Goal: Information Seeking & Learning: Learn about a topic

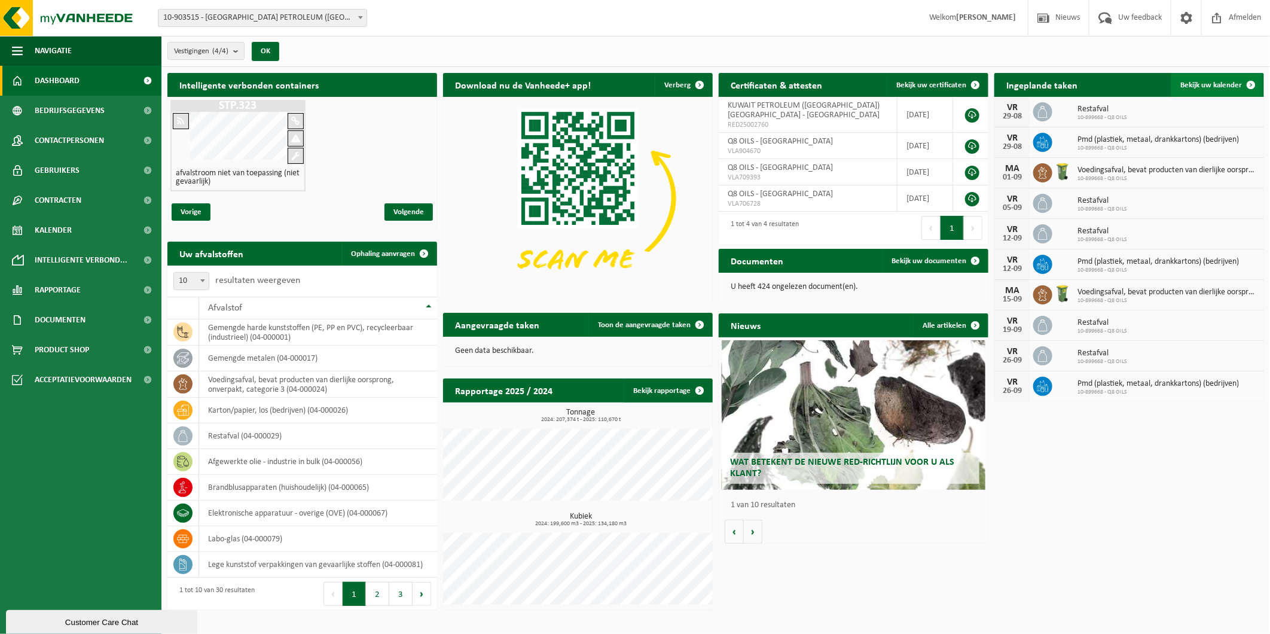
click at [1213, 78] on link "Bekijk uw kalender" at bounding box center [1216, 85] width 92 height 24
click at [1212, 81] on span "Bekijk uw kalender" at bounding box center [1211, 85] width 62 height 8
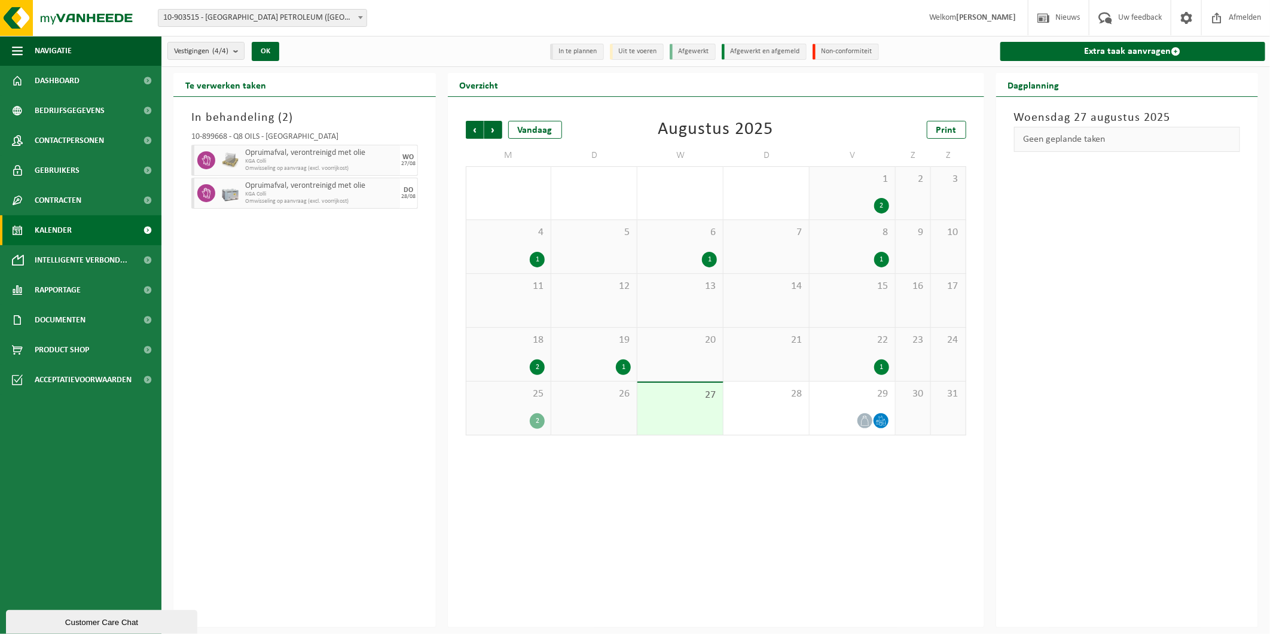
click at [262, 155] on span "Opruimafval, verontreinigd met olie" at bounding box center [321, 153] width 152 height 10
click at [196, 160] on div at bounding box center [204, 160] width 27 height 31
click at [207, 160] on icon at bounding box center [206, 160] width 11 height 11
click at [403, 156] on div "WO" at bounding box center [408, 157] width 11 height 7
click at [279, 192] on span "KGA Colli" at bounding box center [321, 194] width 152 height 7
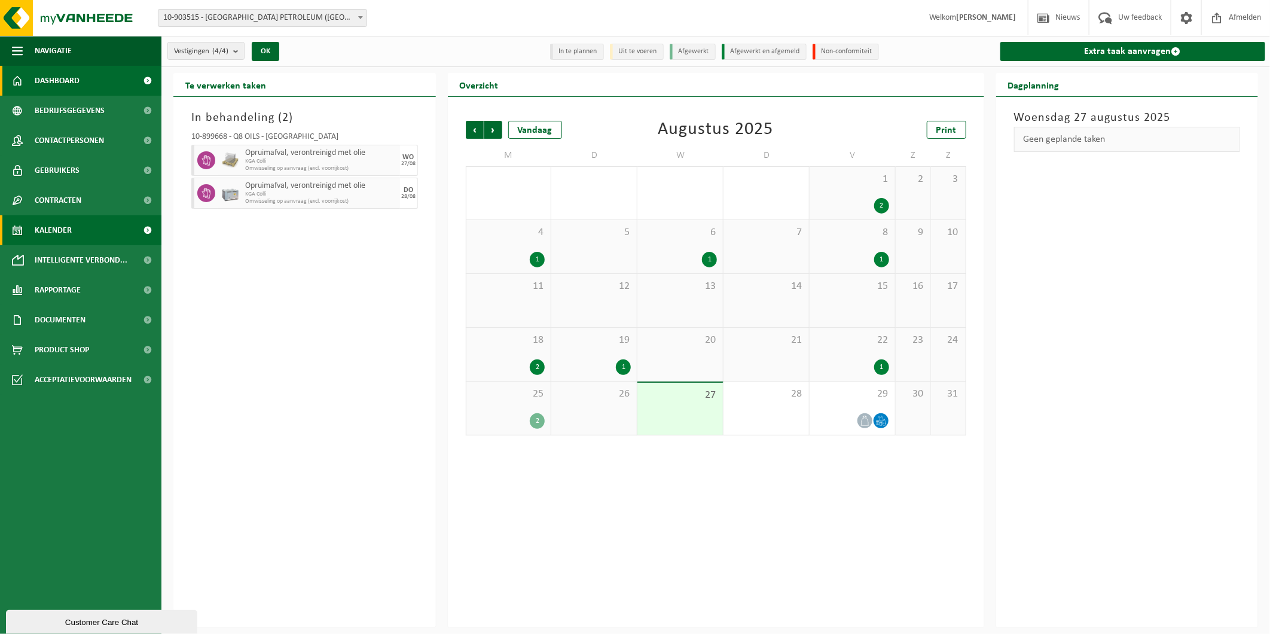
click at [82, 72] on link "Dashboard" at bounding box center [80, 81] width 161 height 30
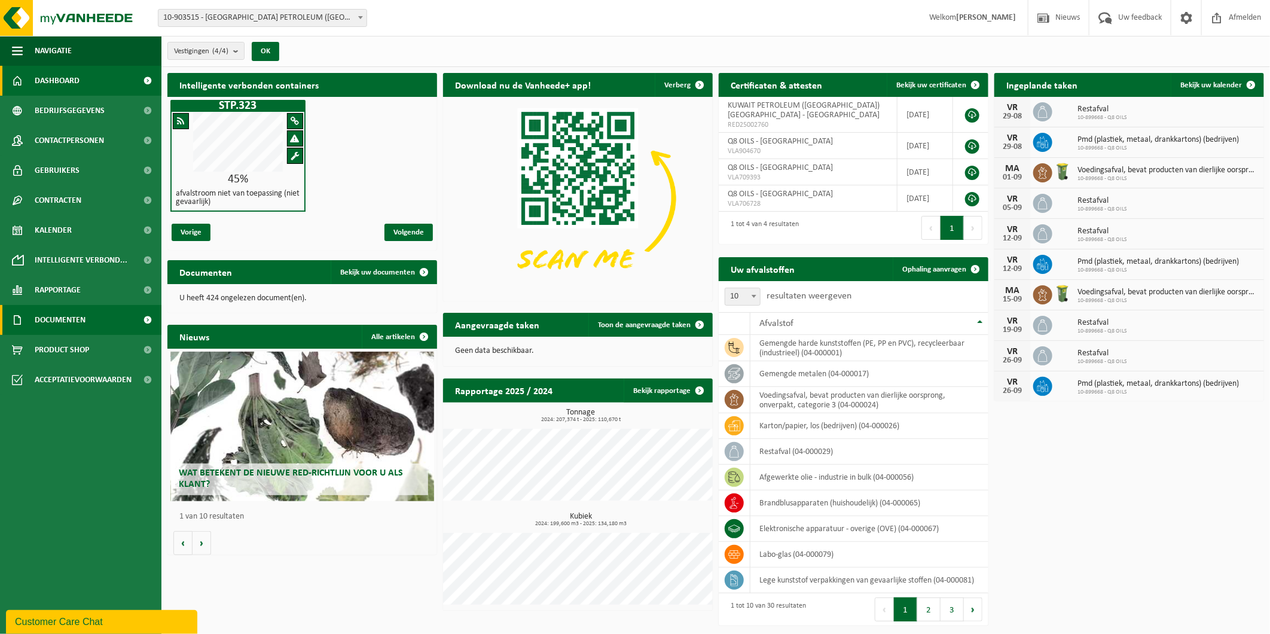
click at [68, 321] on span "Documenten" at bounding box center [60, 320] width 51 height 30
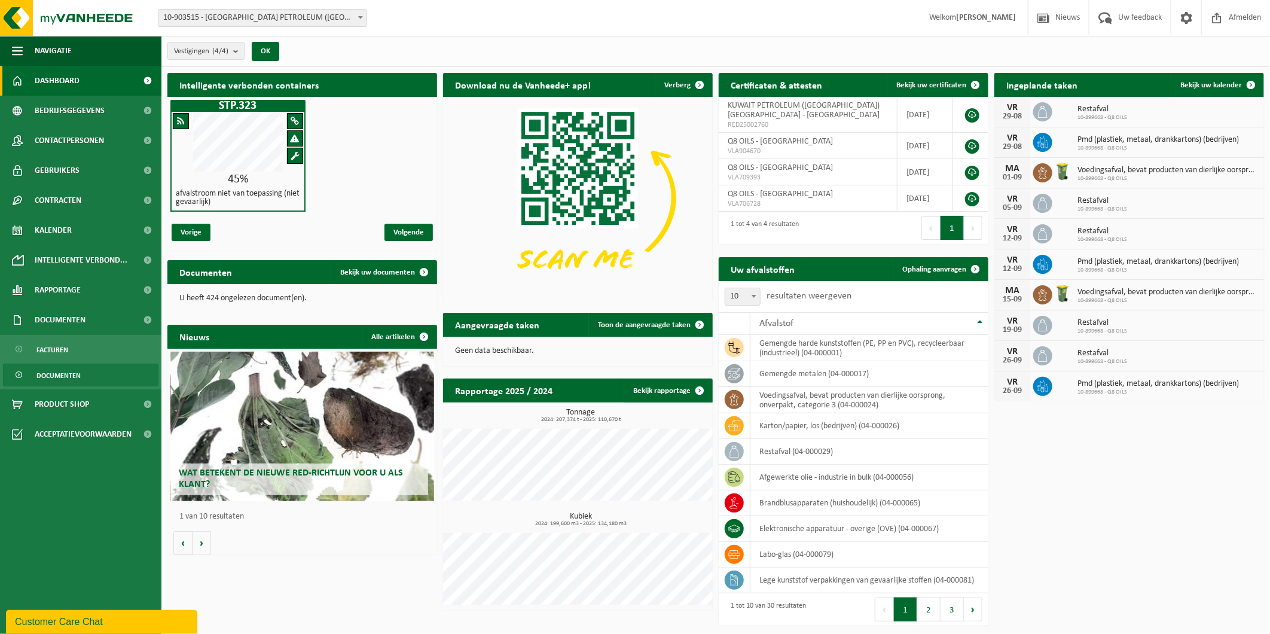
click at [61, 374] on span "Documenten" at bounding box center [58, 375] width 44 height 23
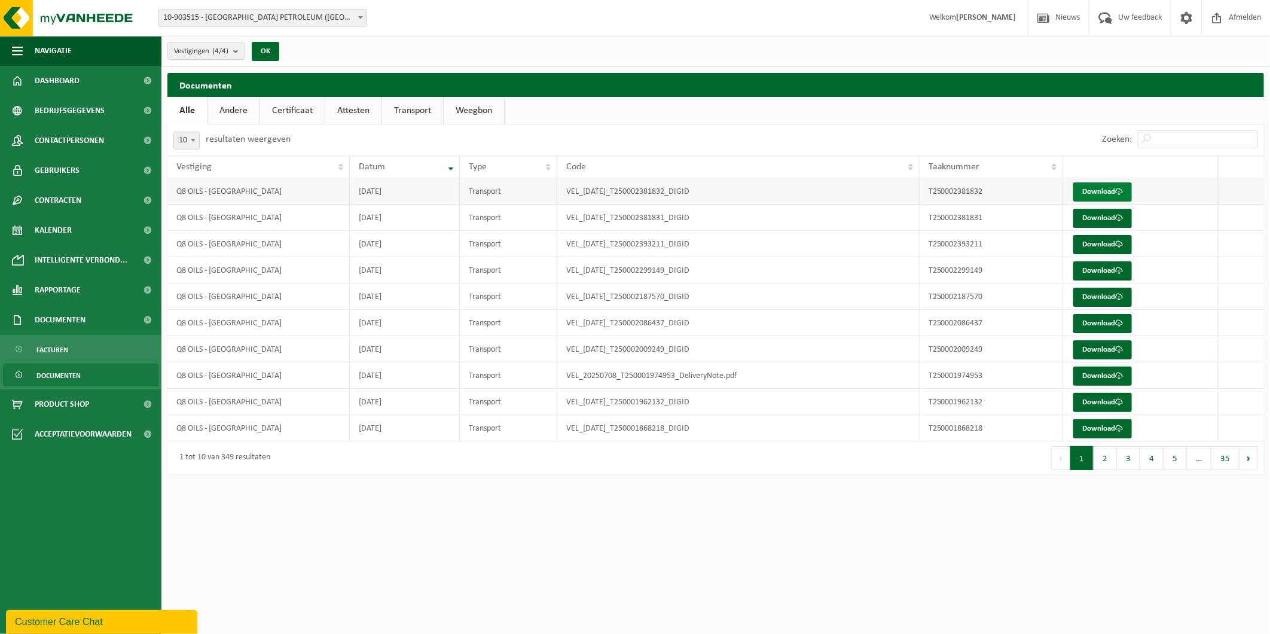
click at [1097, 195] on link "Download" at bounding box center [1102, 191] width 59 height 19
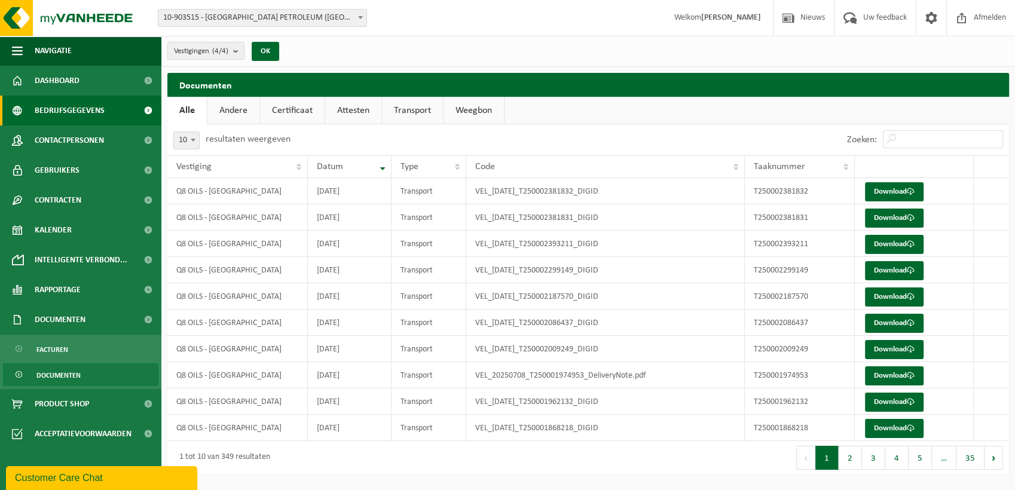
click at [77, 114] on span "Bedrijfsgegevens" at bounding box center [70, 111] width 70 height 30
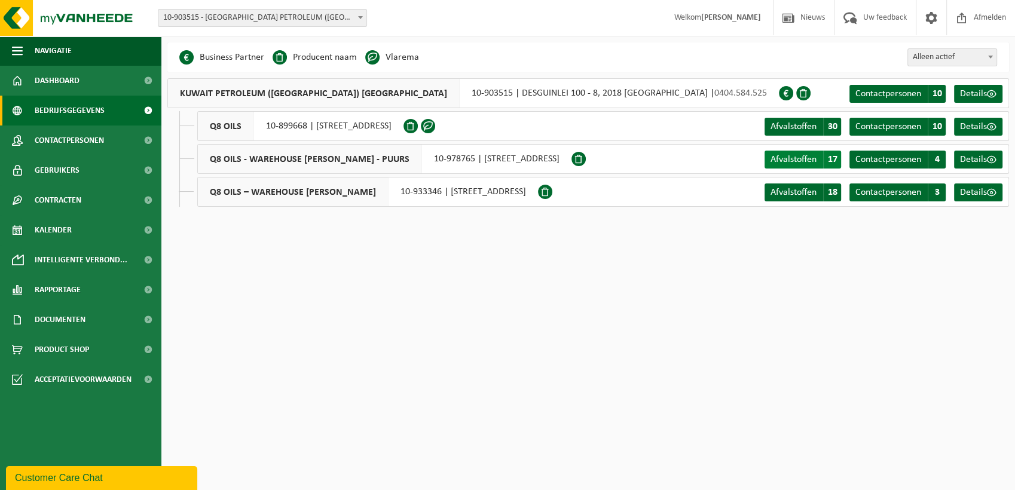
click at [833, 160] on span "17" at bounding box center [832, 160] width 18 height 18
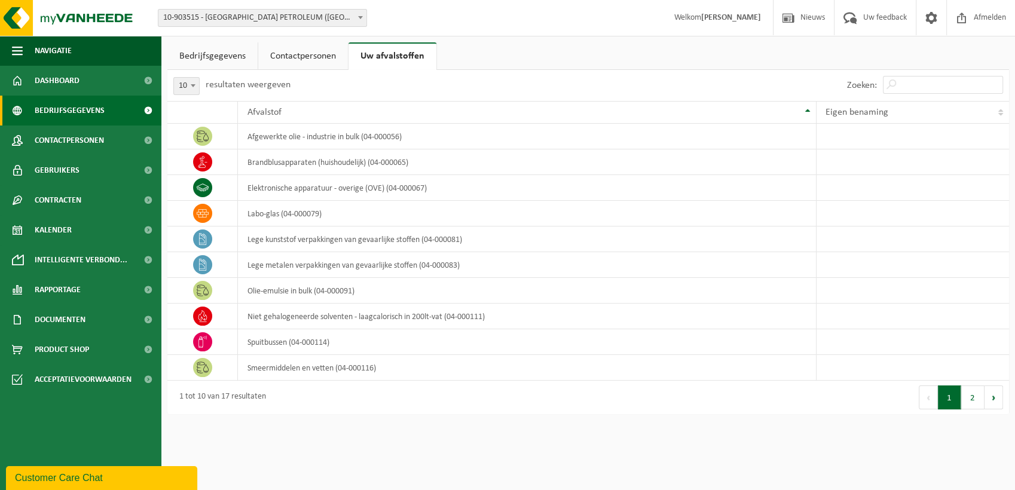
click at [69, 112] on span "Bedrijfsgegevens" at bounding box center [70, 111] width 70 height 30
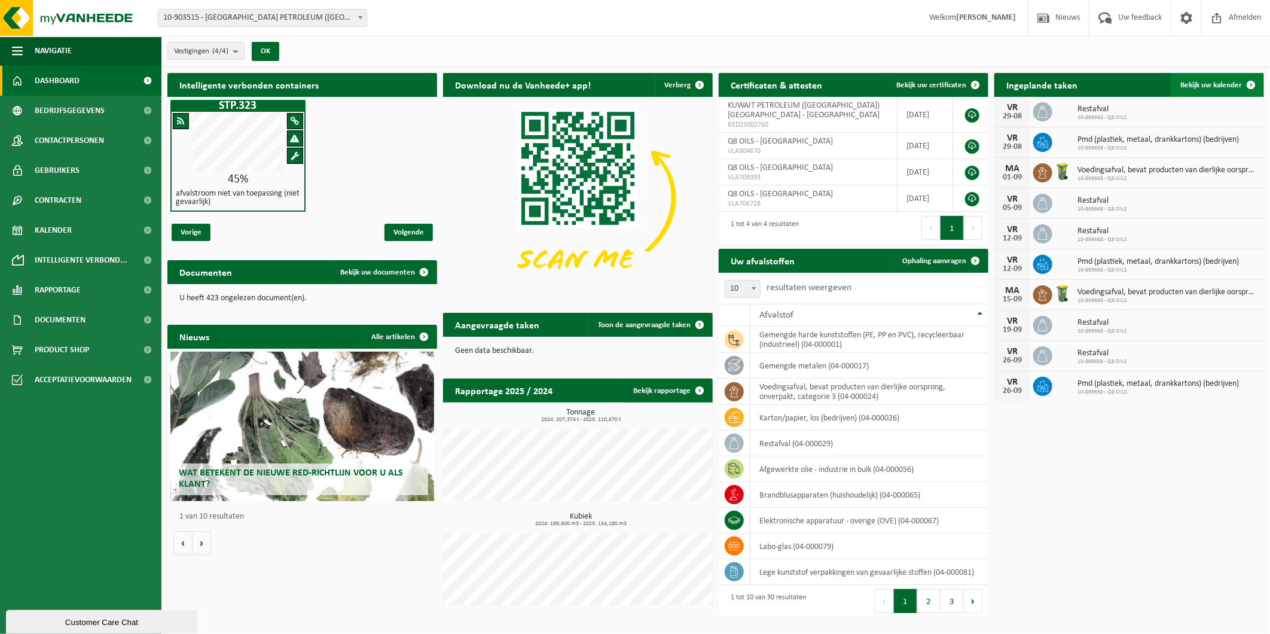
click at [1224, 92] on link "Bekijk uw kalender" at bounding box center [1216, 85] width 92 height 24
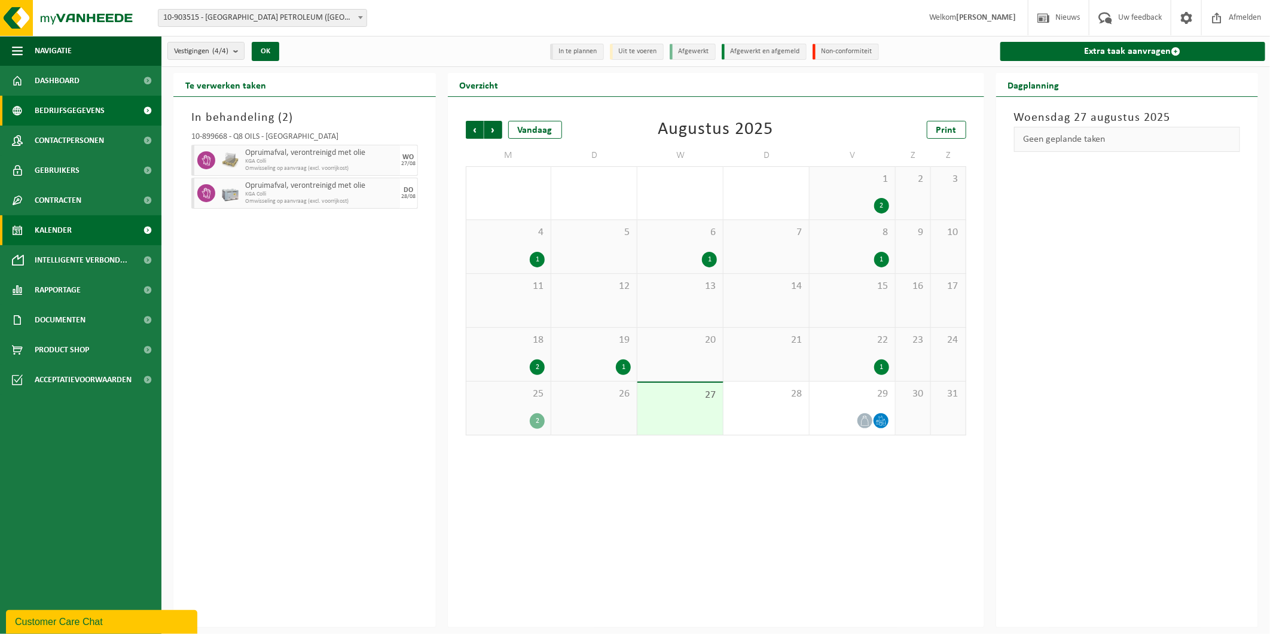
click at [75, 115] on span "Bedrijfsgegevens" at bounding box center [70, 111] width 70 height 30
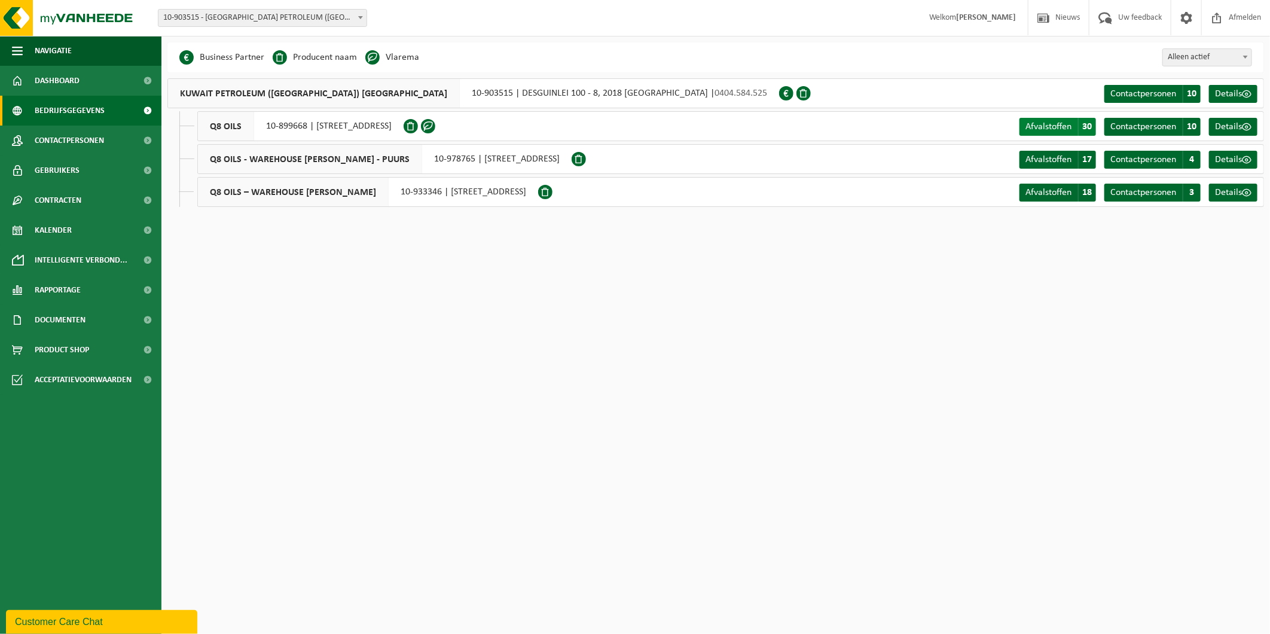
click at [1081, 121] on span "30" at bounding box center [1087, 127] width 18 height 18
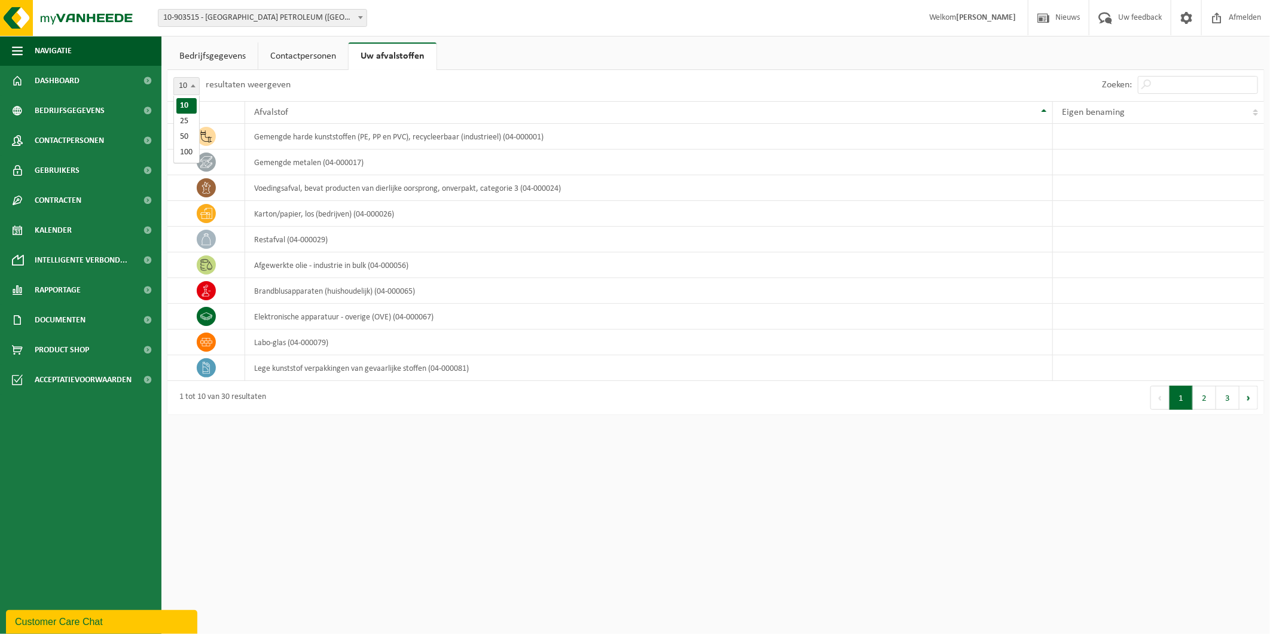
click at [190, 91] on span at bounding box center [193, 86] width 12 height 16
select select "50"
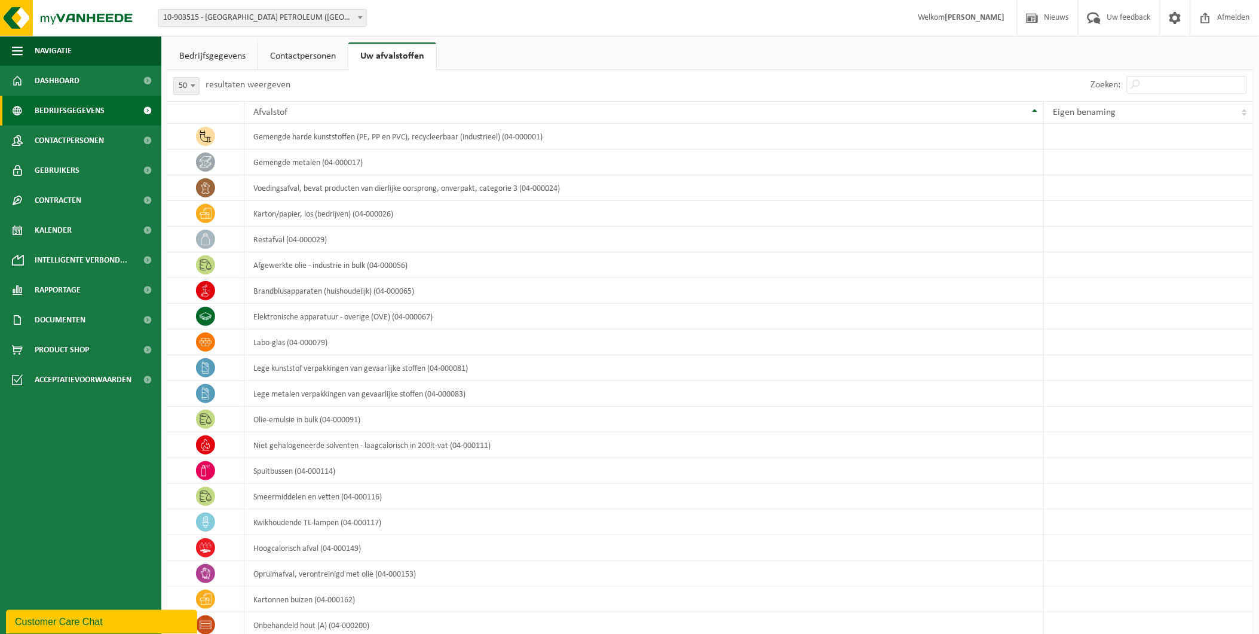
click at [57, 106] on span "Bedrijfsgegevens" at bounding box center [70, 111] width 70 height 30
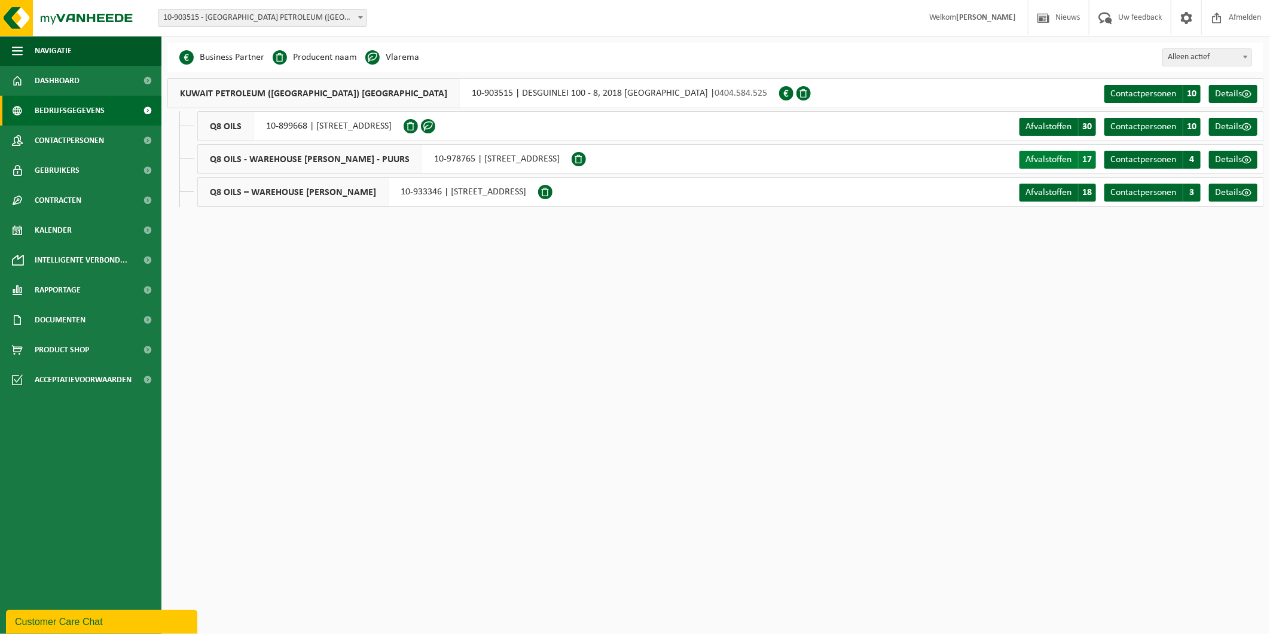
click at [1088, 156] on span "17" at bounding box center [1087, 160] width 18 height 18
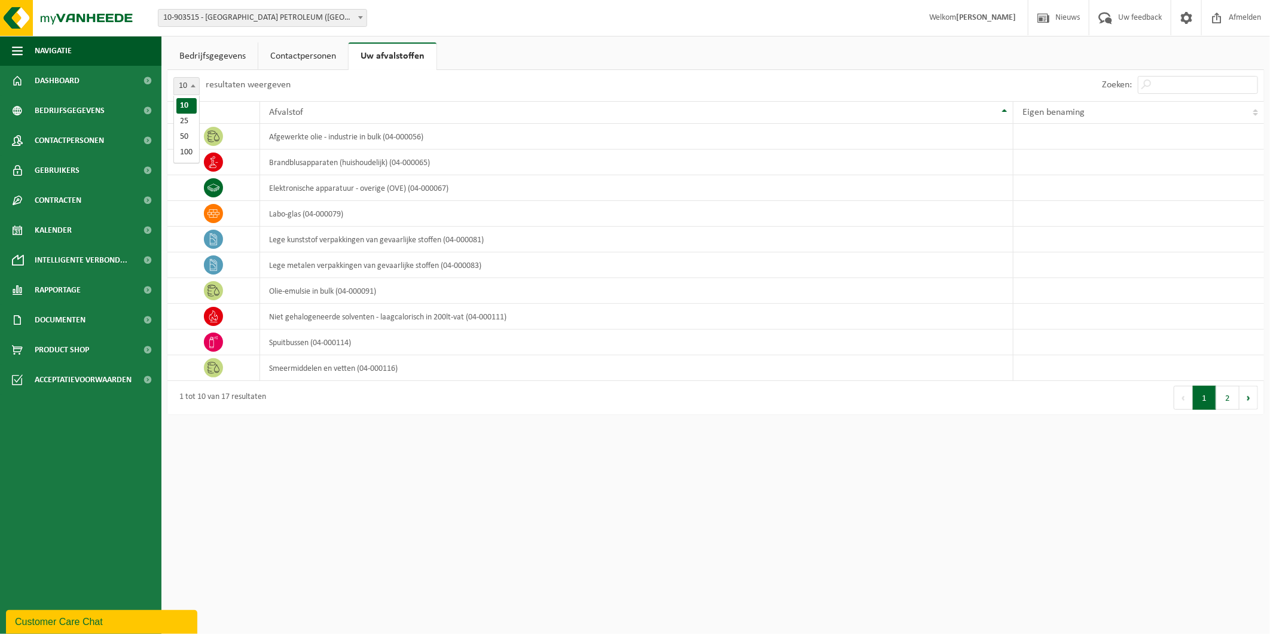
click at [181, 87] on span "10" at bounding box center [186, 86] width 25 height 17
select select "25"
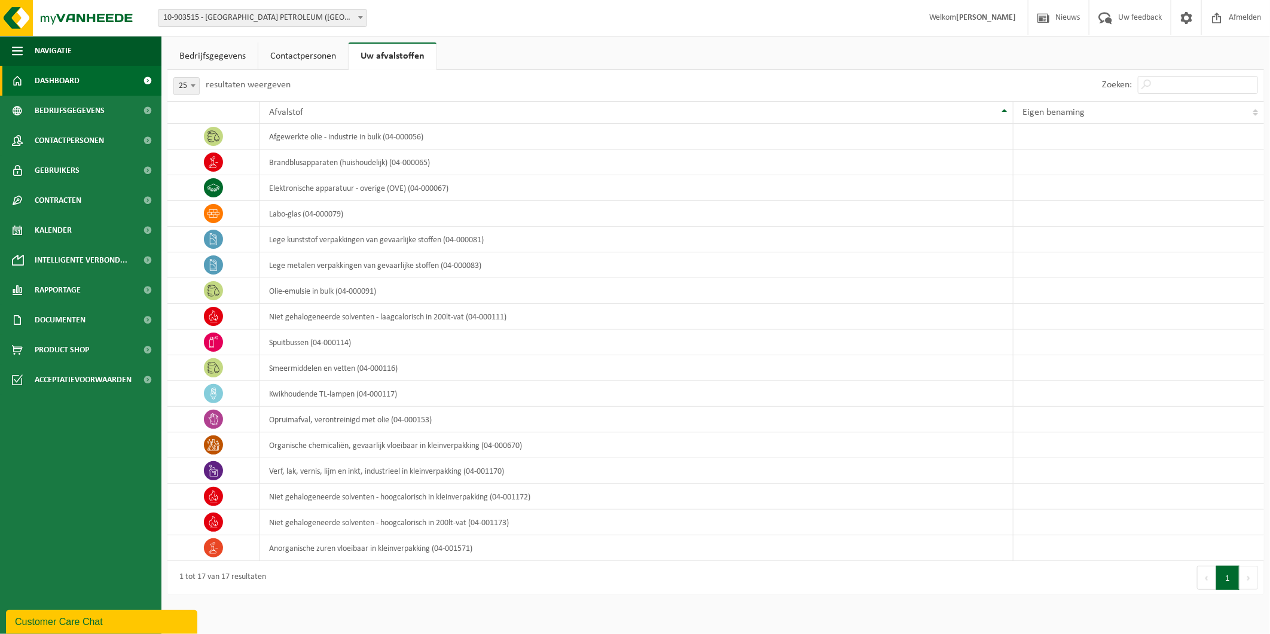
click at [70, 86] on span "Dashboard" at bounding box center [57, 81] width 45 height 30
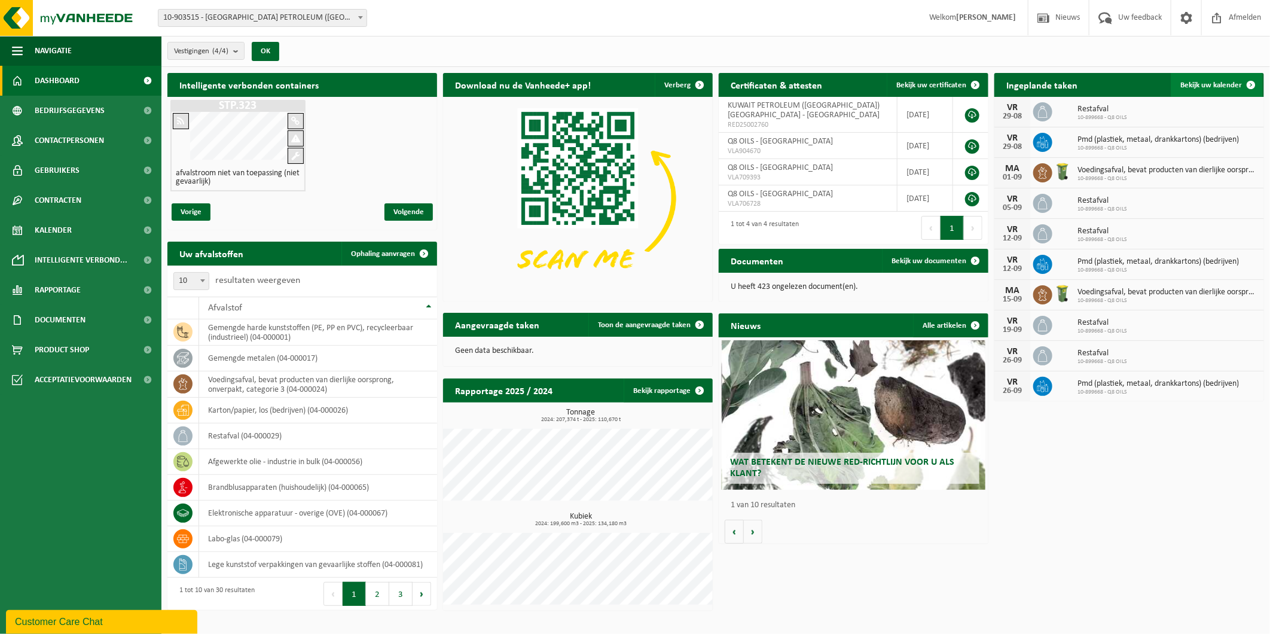
click at [1224, 85] on span "Bekijk uw kalender" at bounding box center [1211, 85] width 62 height 8
click at [1212, 81] on span "Bekijk uw kalender" at bounding box center [1211, 85] width 62 height 8
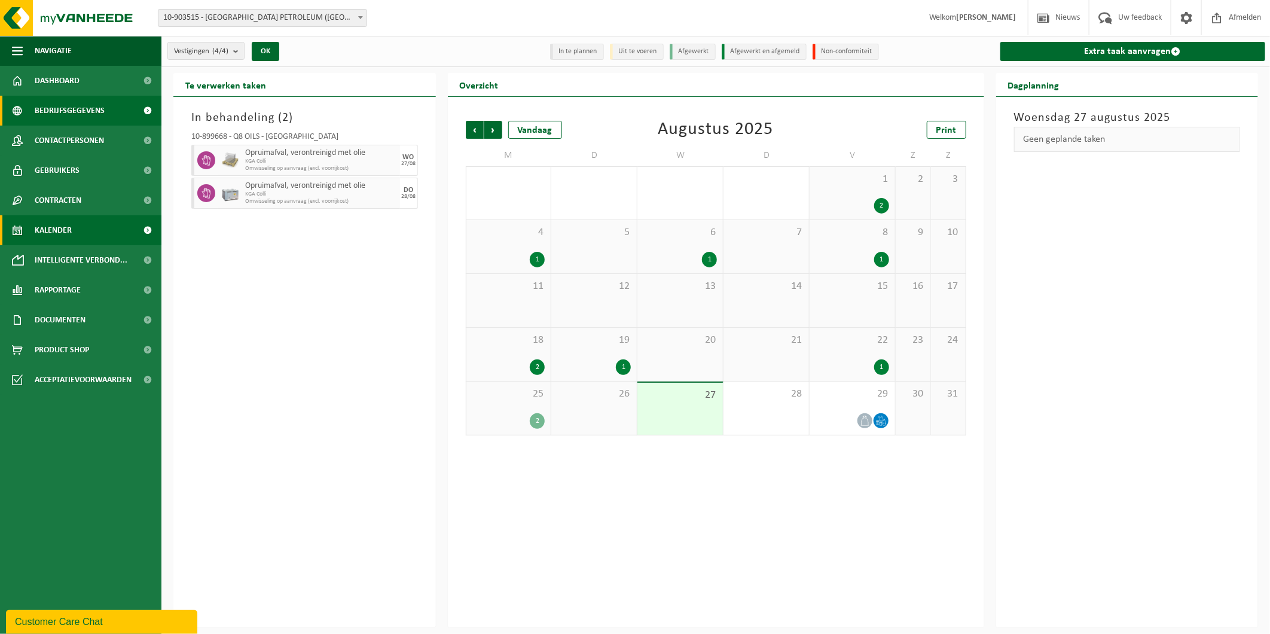
click at [67, 112] on span "Bedrijfsgegevens" at bounding box center [70, 111] width 70 height 30
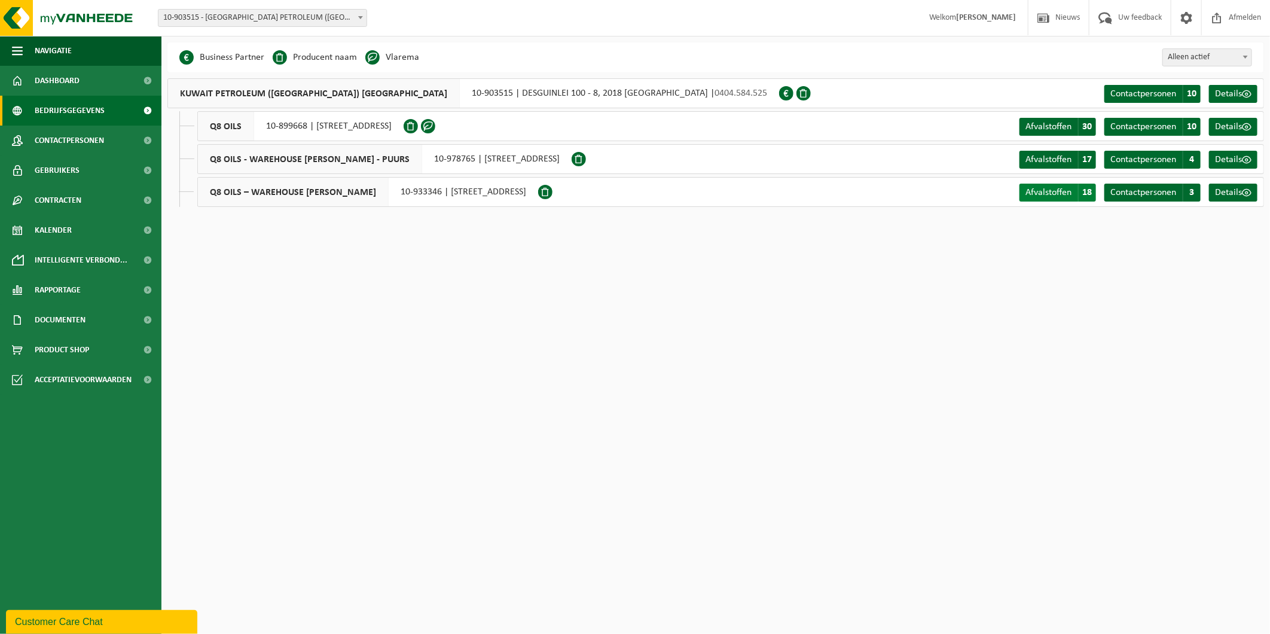
click at [1090, 188] on span "18" at bounding box center [1087, 192] width 18 height 18
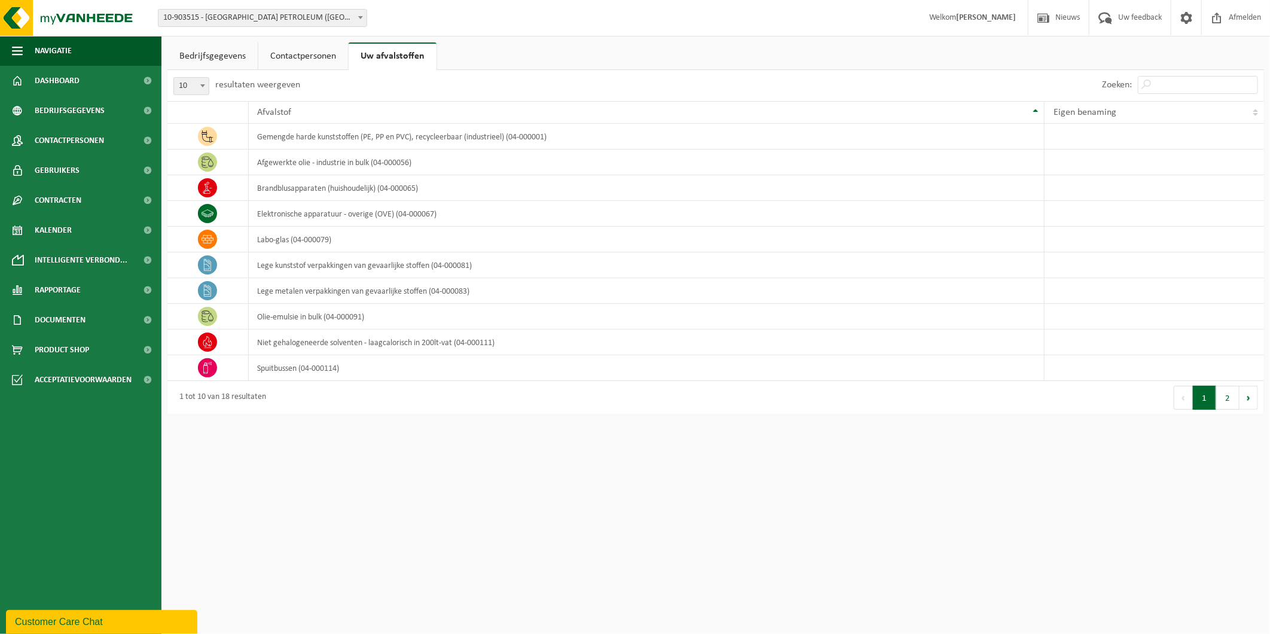
click at [206, 90] on span at bounding box center [203, 86] width 12 height 16
select select "25"
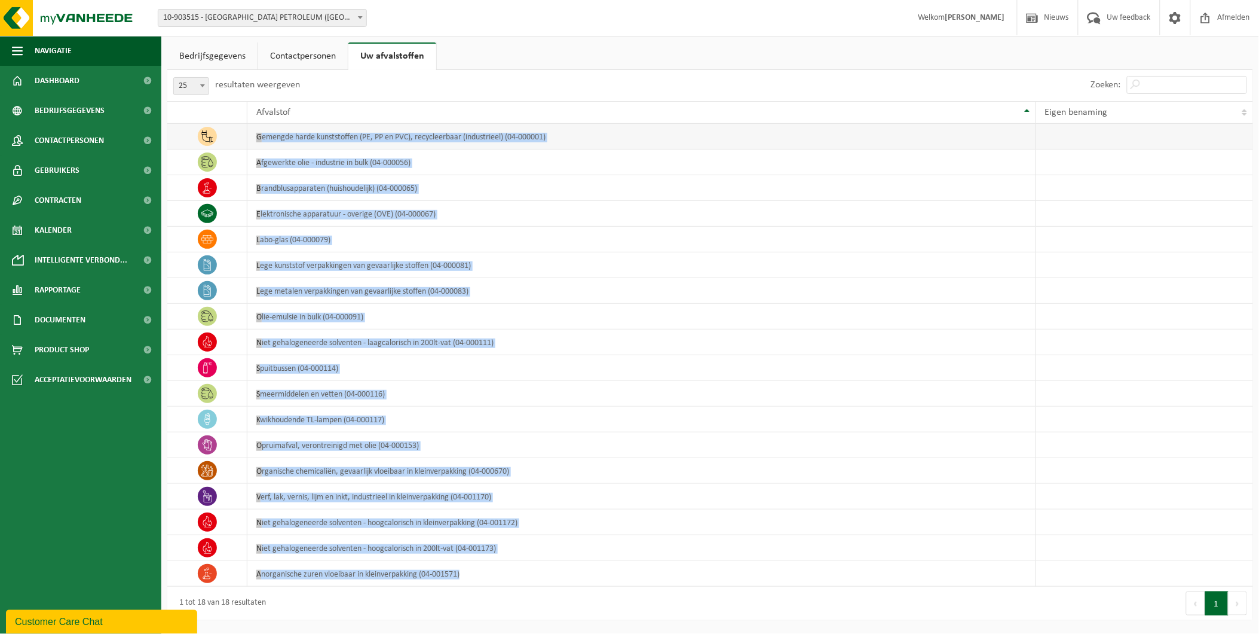
drag, startPoint x: 476, startPoint y: 578, endPoint x: 224, endPoint y: 133, distance: 511.3
click at [224, 133] on tbody "gemengde harde kunststoffen (PE, PP en PVC), recycleerbaar (industrieel) (04-00…" at bounding box center [710, 355] width 1086 height 463
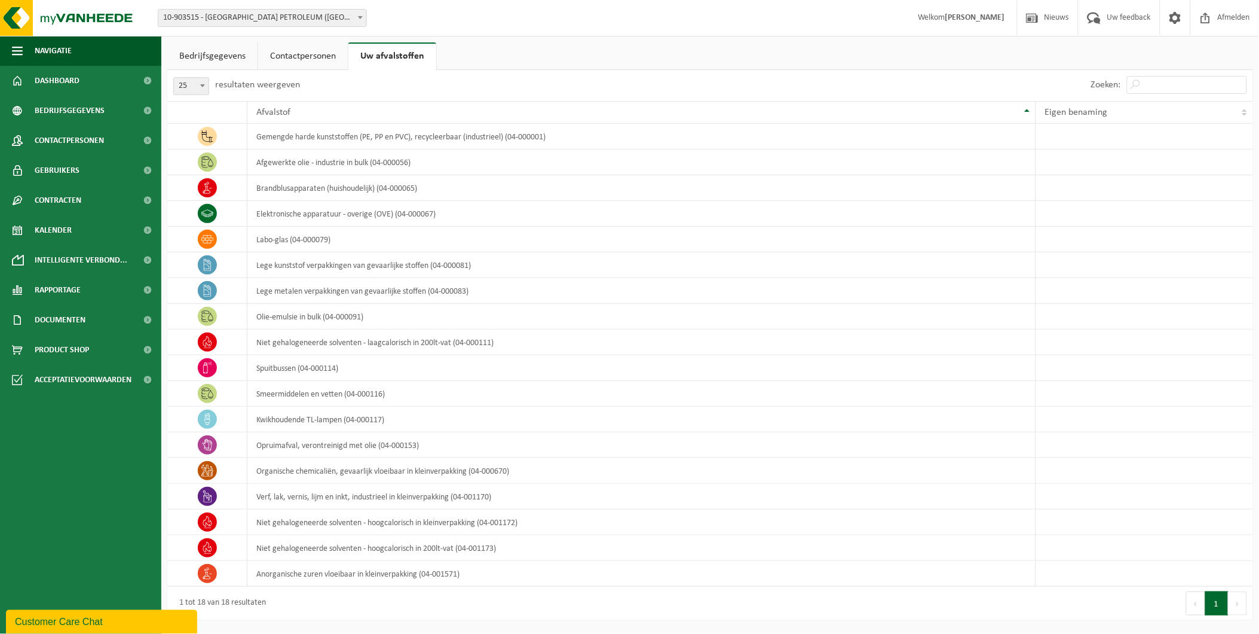
click at [559, 50] on ul "Bedrijfsgegevens Contactpersonen Uw afvalstoffen" at bounding box center [710, 55] width 1086 height 27
click at [287, 19] on span "10-903515 - [GEOGRAPHIC_DATA] PETROLEUM ([GEOGRAPHIC_DATA]) [GEOGRAPHIC_DATA] -…" at bounding box center [262, 18] width 208 height 17
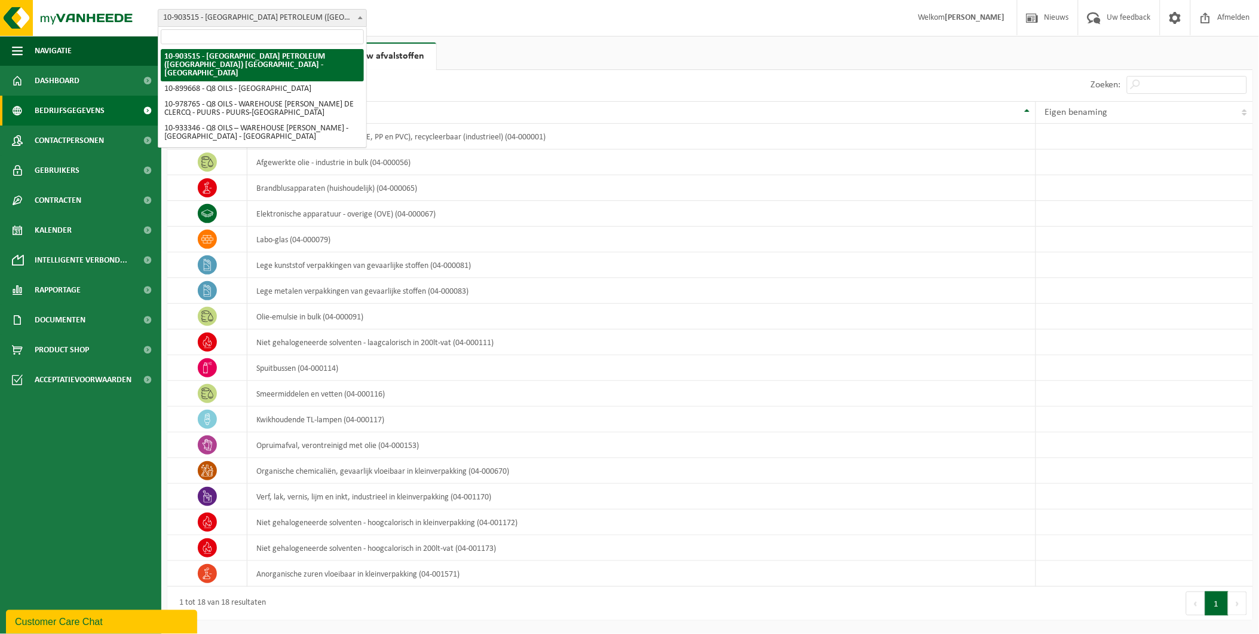
click at [78, 112] on span "Bedrijfsgegevens" at bounding box center [70, 111] width 70 height 30
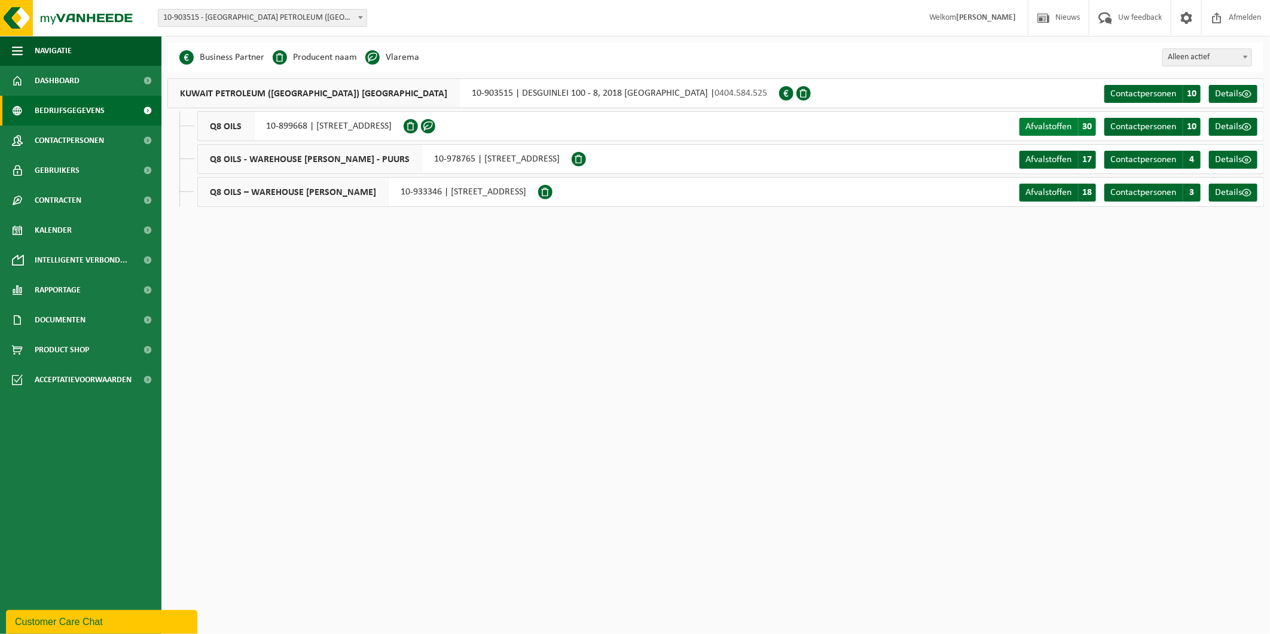
click at [1085, 132] on span "30" at bounding box center [1087, 127] width 18 height 18
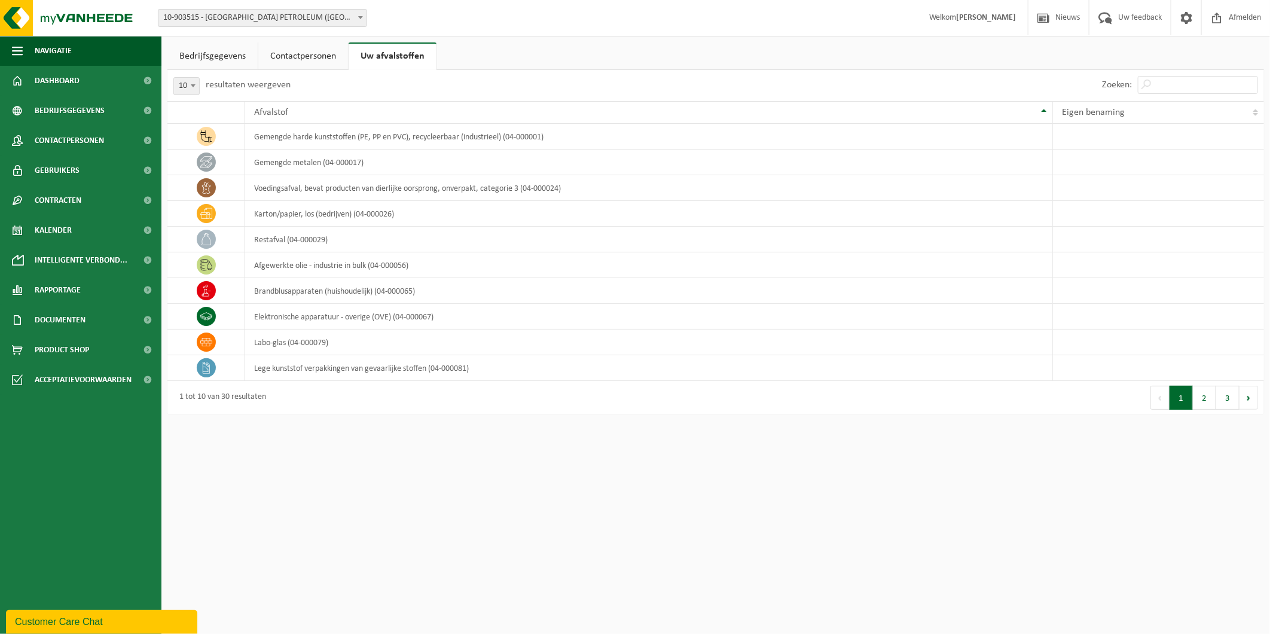
click at [189, 85] on span at bounding box center [193, 86] width 12 height 16
select select "50"
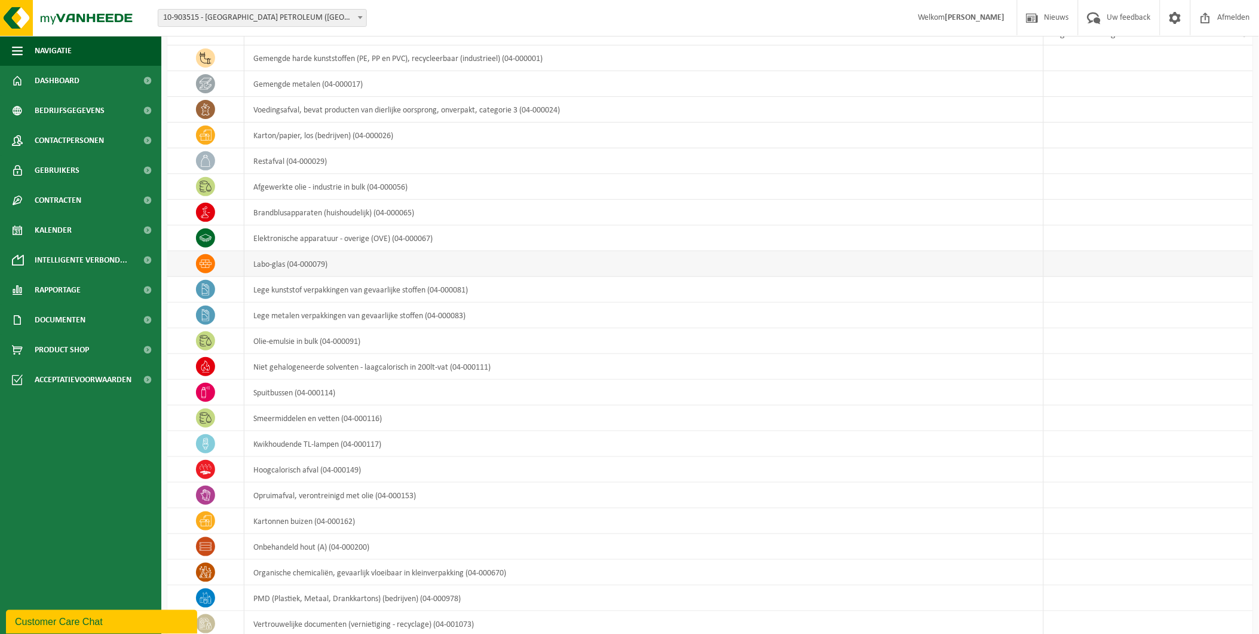
scroll to position [44, 0]
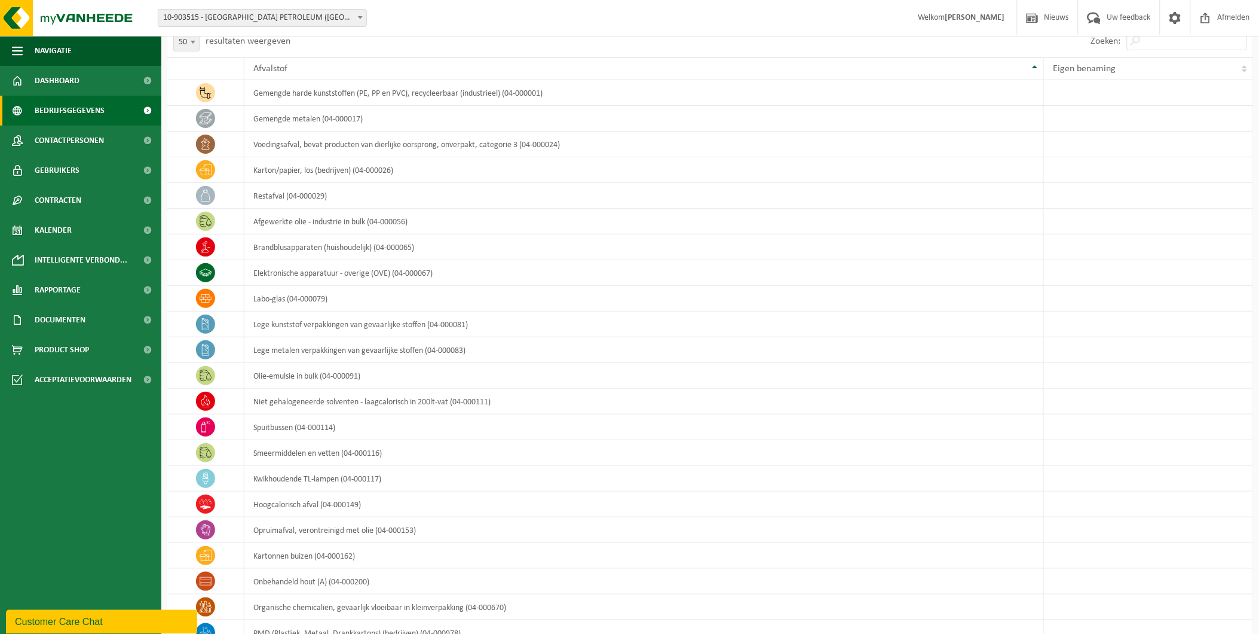
click at [79, 110] on span "Bedrijfsgegevens" at bounding box center [70, 111] width 70 height 30
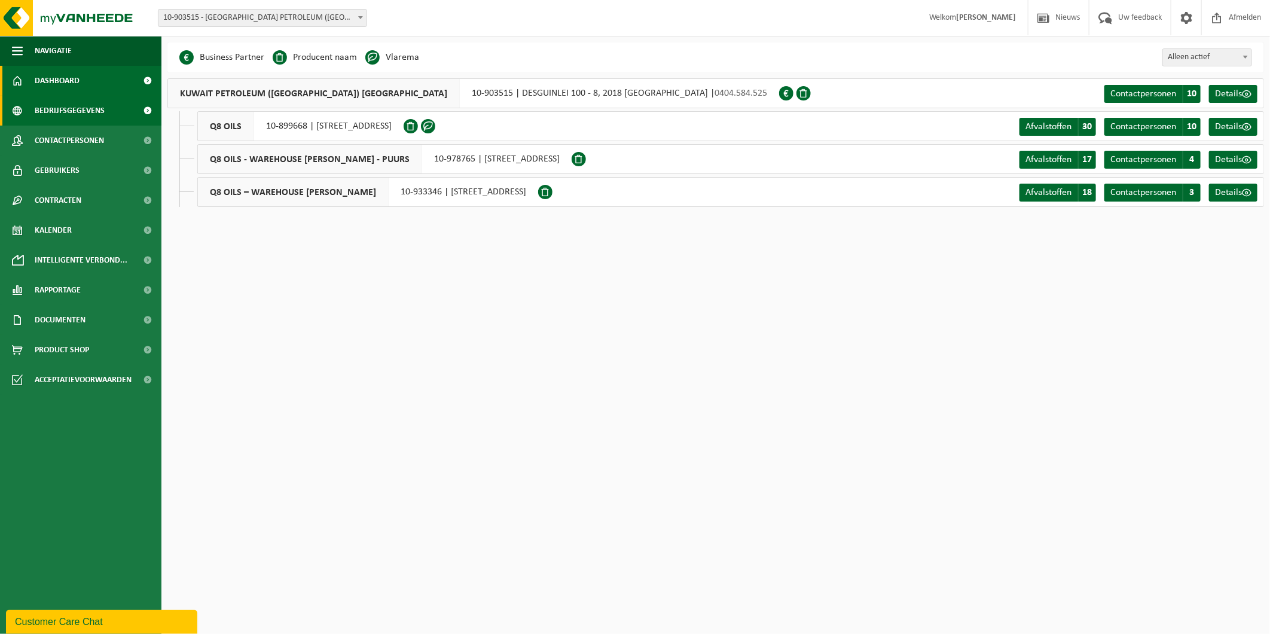
click at [67, 77] on span "Dashboard" at bounding box center [57, 81] width 45 height 30
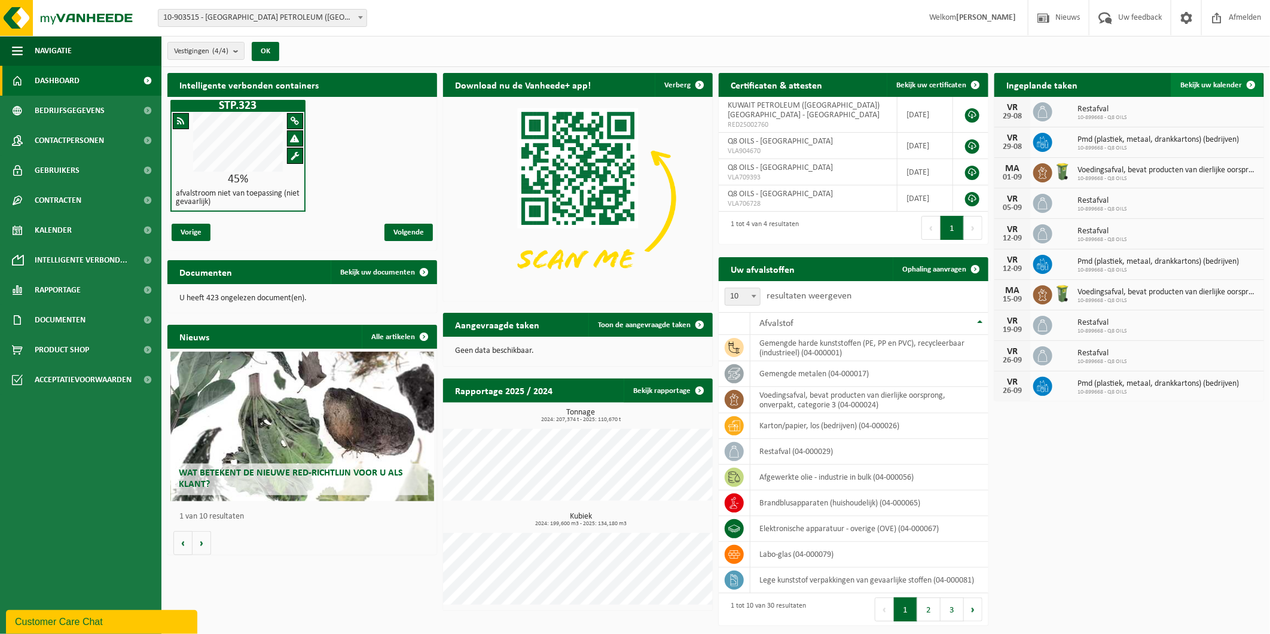
click at [1224, 77] on link "Bekijk uw kalender" at bounding box center [1216, 85] width 92 height 24
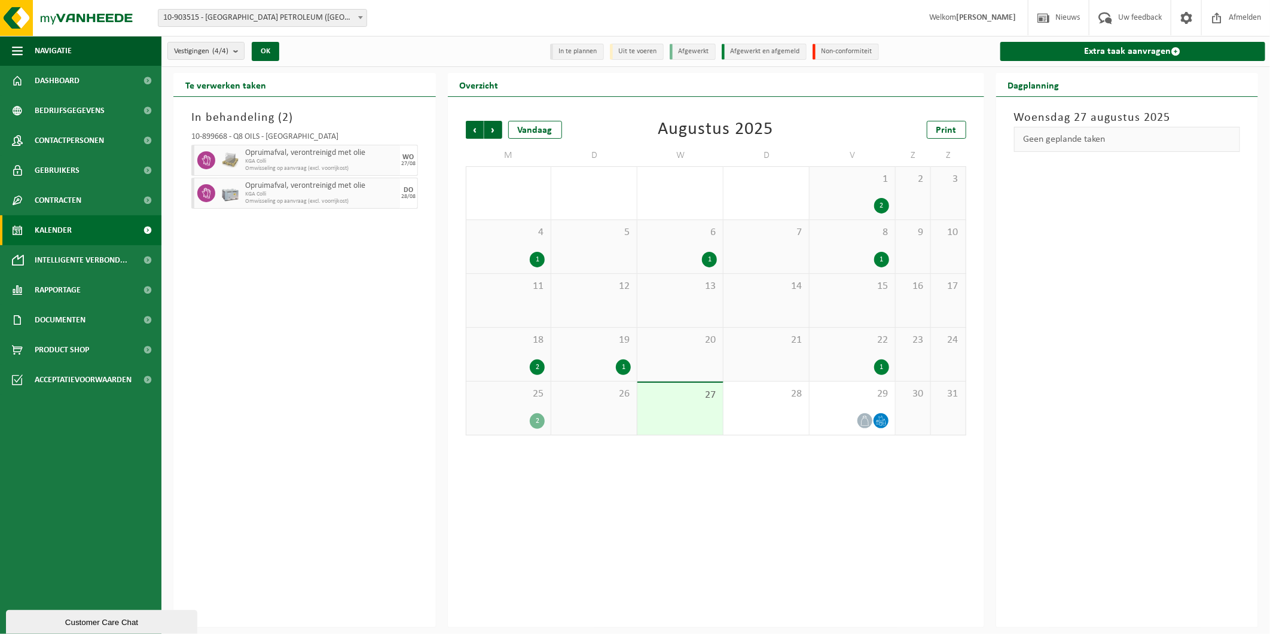
click at [531, 405] on div "25 2" at bounding box center [508, 407] width 85 height 53
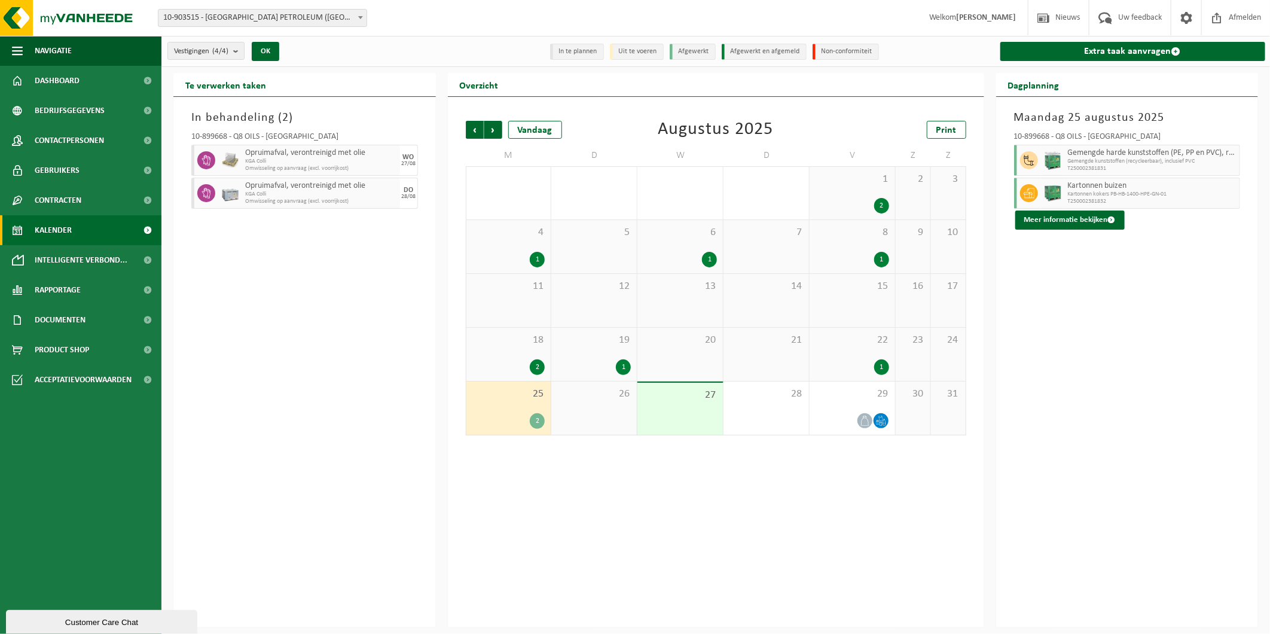
drag, startPoint x: 831, startPoint y: 353, endPoint x: 832, endPoint y: 362, distance: 8.4
click at [832, 362] on div "22 1" at bounding box center [851, 354] width 85 height 53
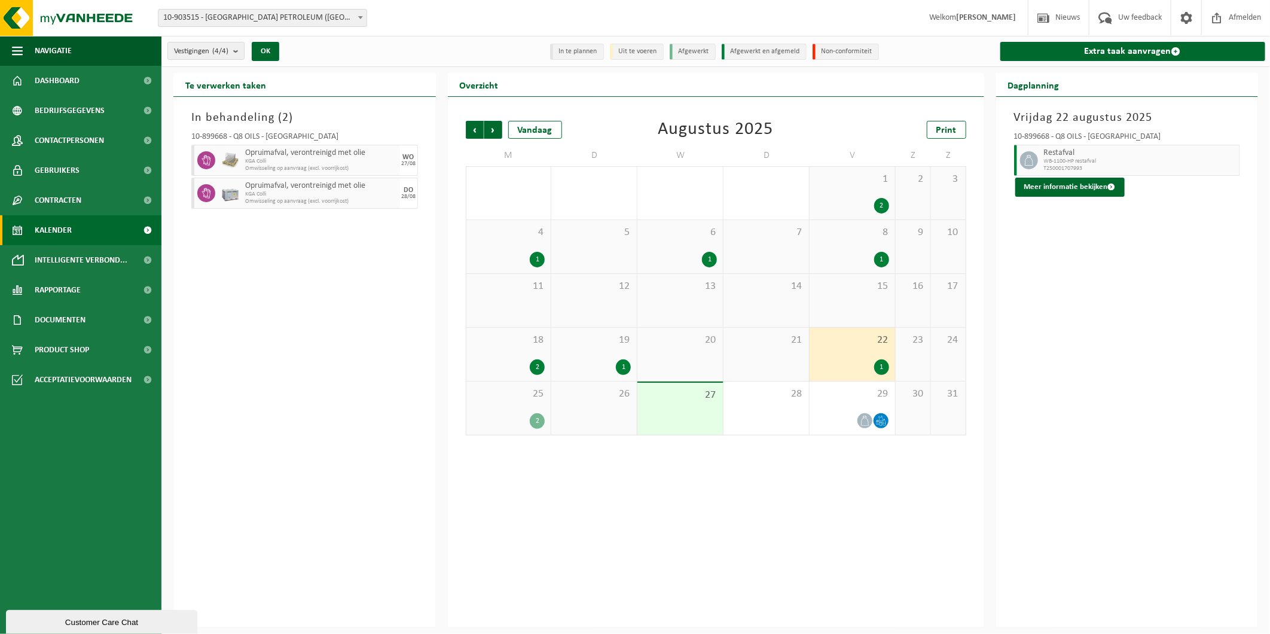
click at [579, 362] on div "1" at bounding box center [594, 367] width 74 height 16
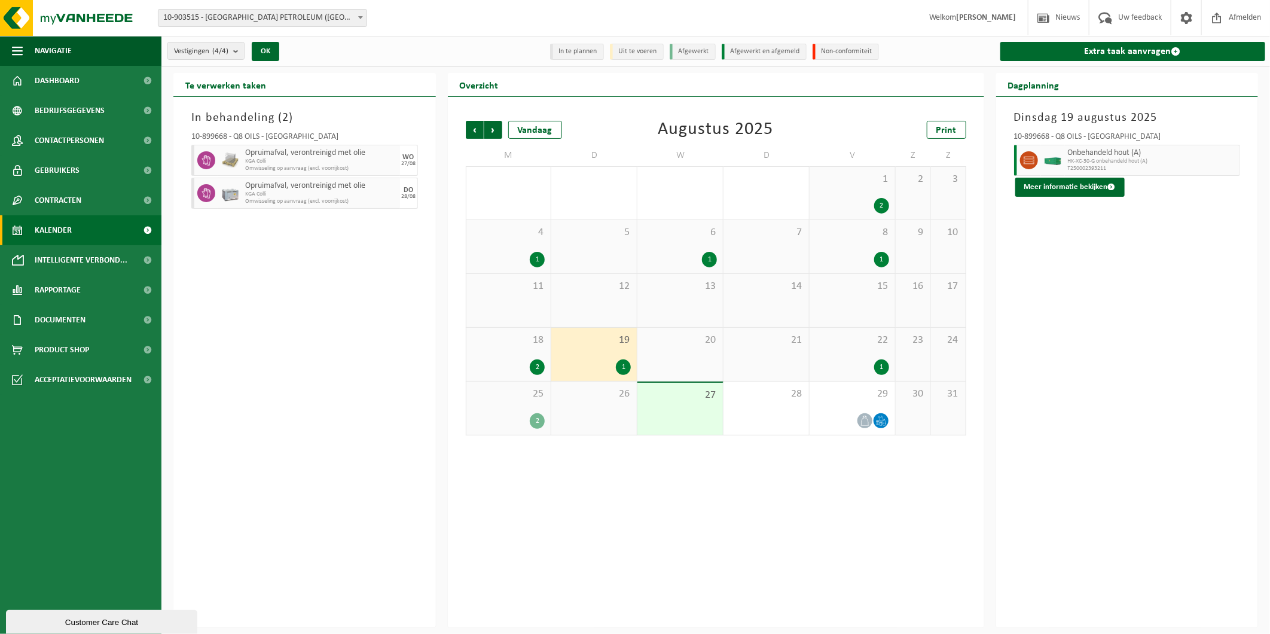
click at [522, 362] on div "2" at bounding box center [508, 367] width 73 height 16
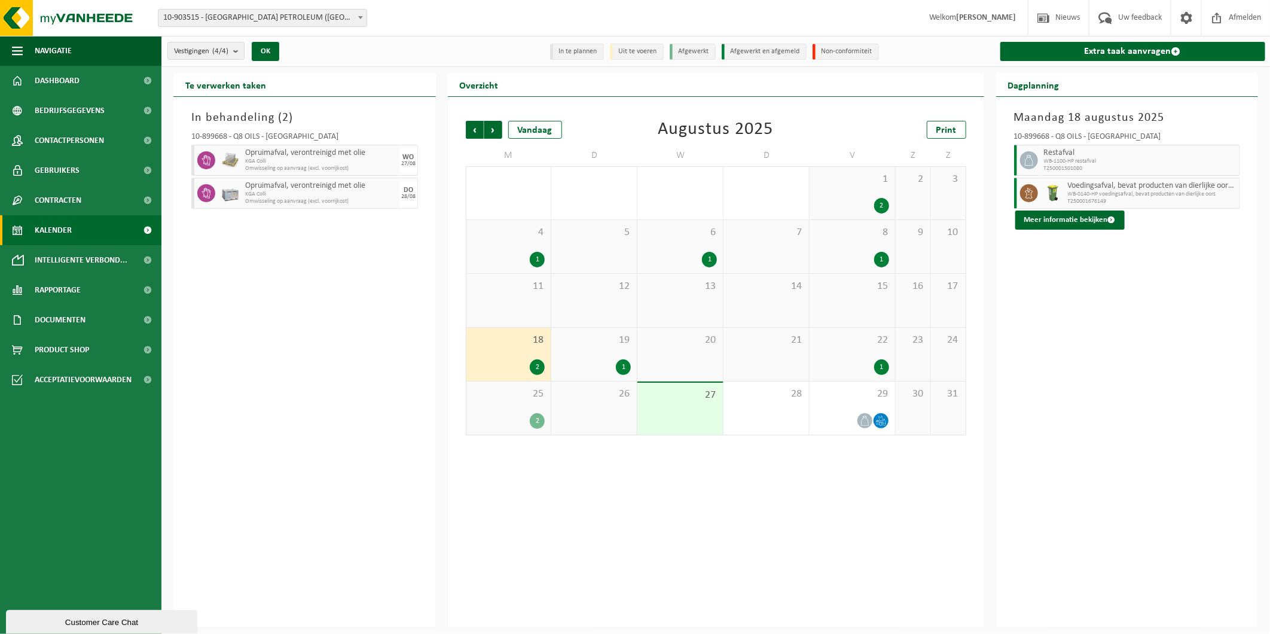
click at [849, 243] on div "8 1" at bounding box center [851, 246] width 85 height 53
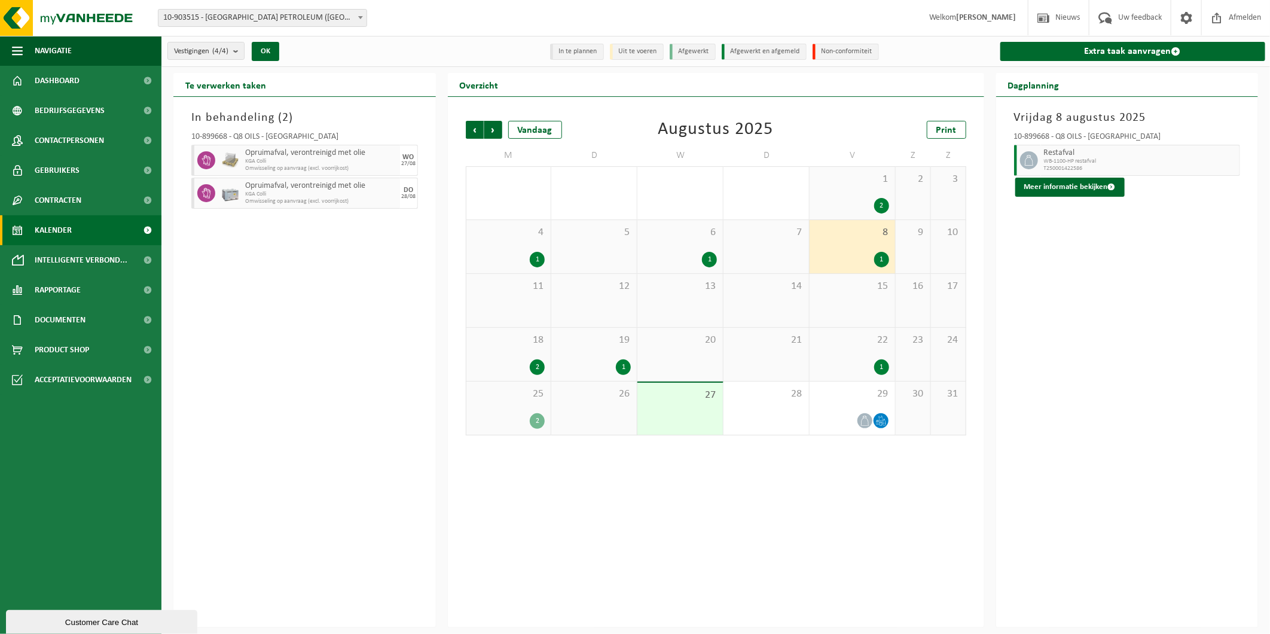
click at [713, 254] on div "1" at bounding box center [709, 260] width 15 height 16
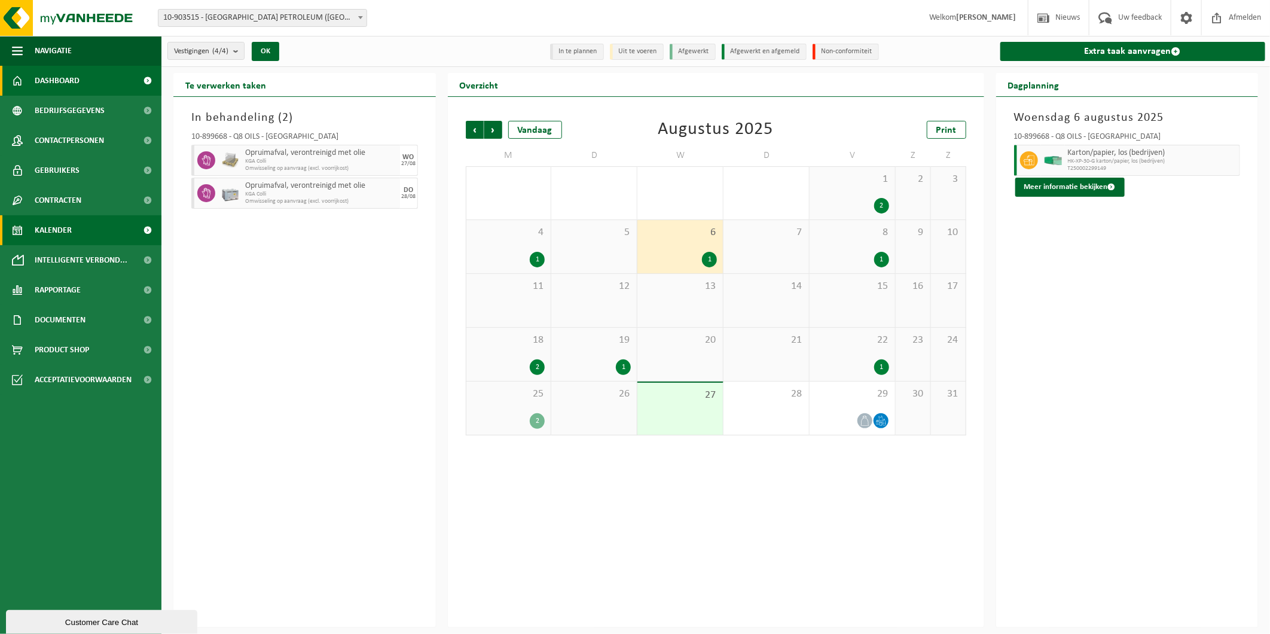
click at [56, 69] on span "Dashboard" at bounding box center [57, 81] width 45 height 30
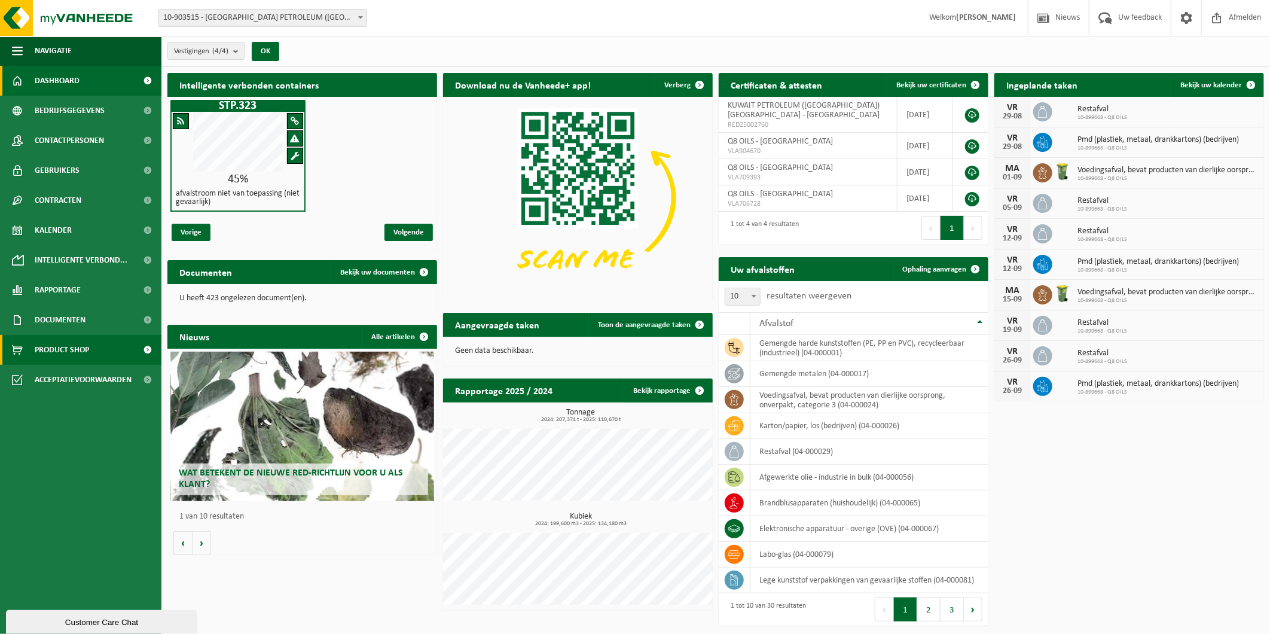
click at [78, 345] on span "Product Shop" at bounding box center [62, 350] width 54 height 30
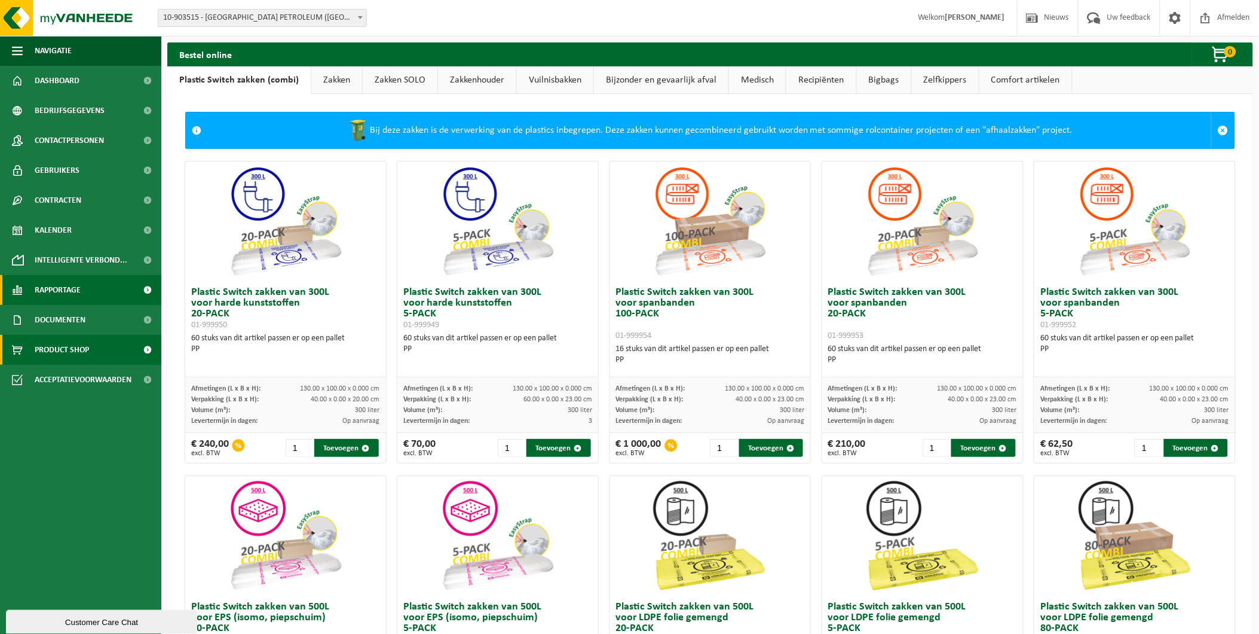
click at [57, 288] on span "Rapportage" at bounding box center [58, 290] width 46 height 30
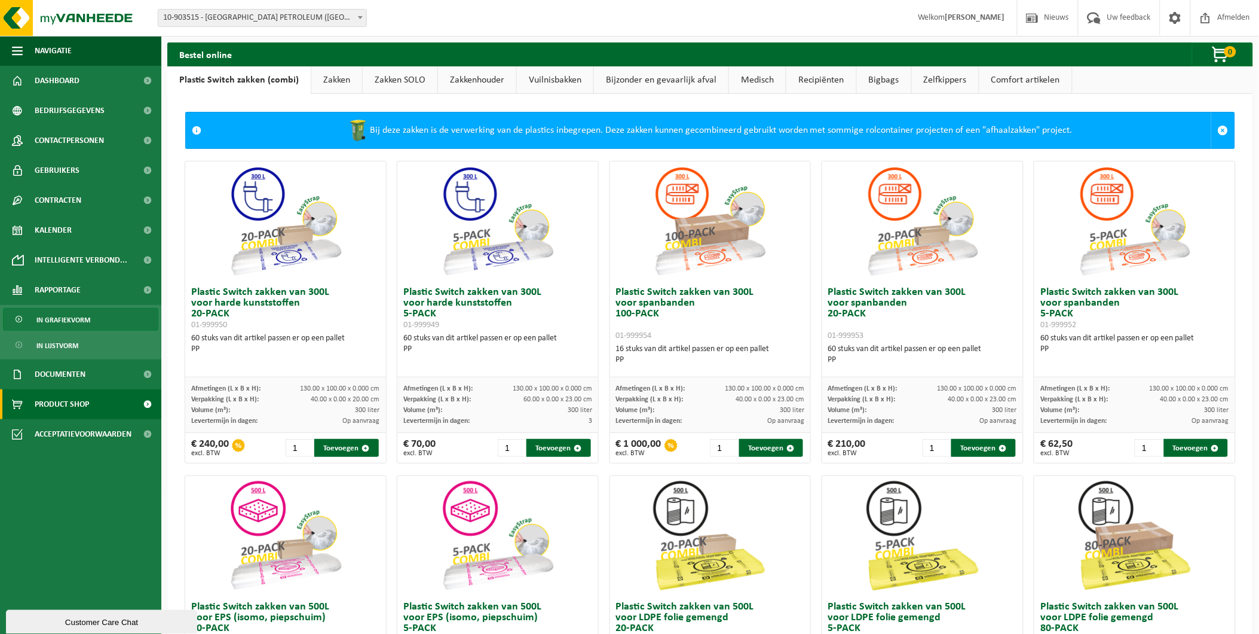
click at [62, 316] on span "In grafiekvorm" at bounding box center [63, 319] width 54 height 23
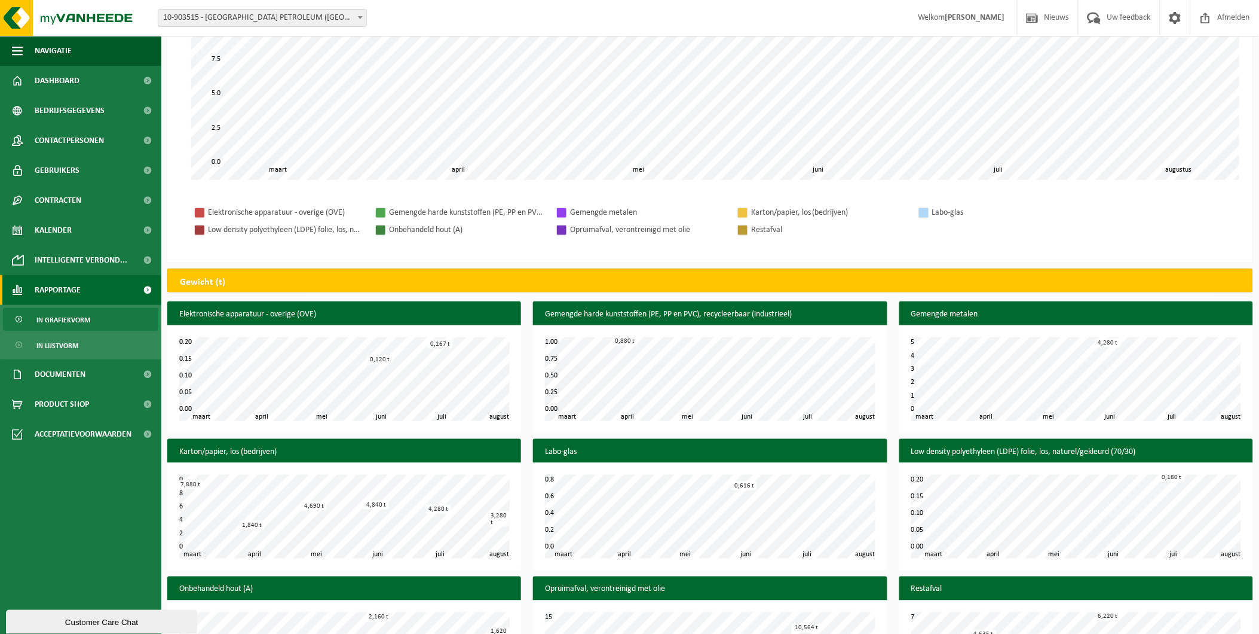
scroll to position [265, 0]
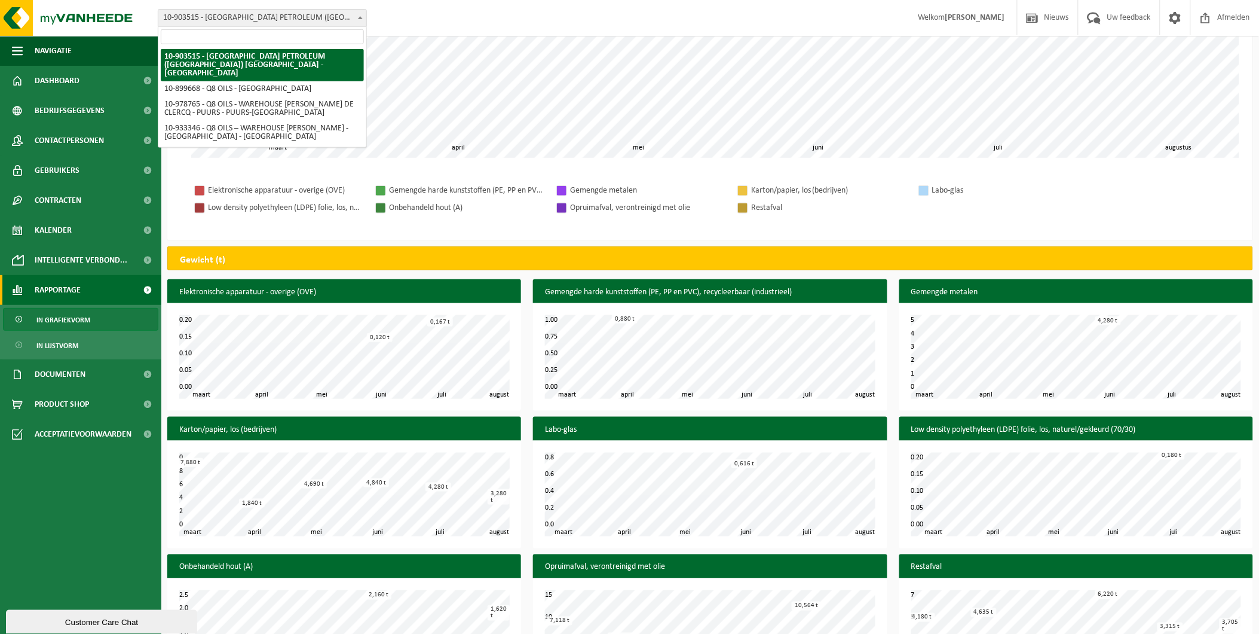
click at [207, 20] on span "10-903515 - [GEOGRAPHIC_DATA] PETROLEUM ([GEOGRAPHIC_DATA]) [GEOGRAPHIC_DATA] -…" at bounding box center [262, 18] width 208 height 17
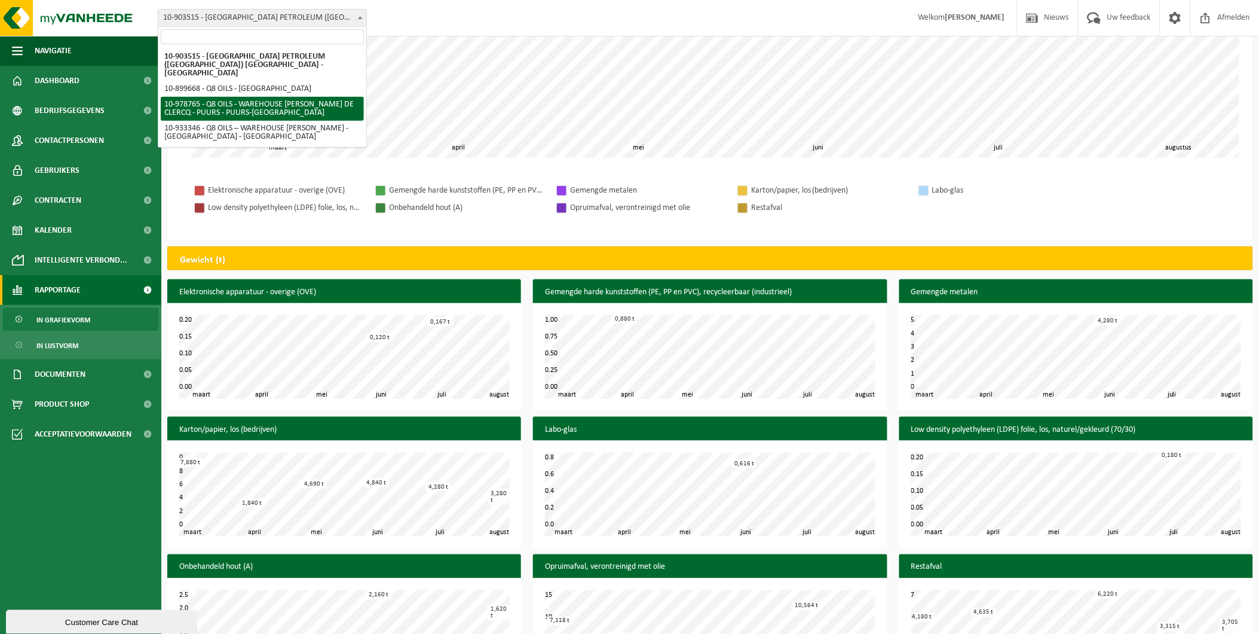
select select "160300"
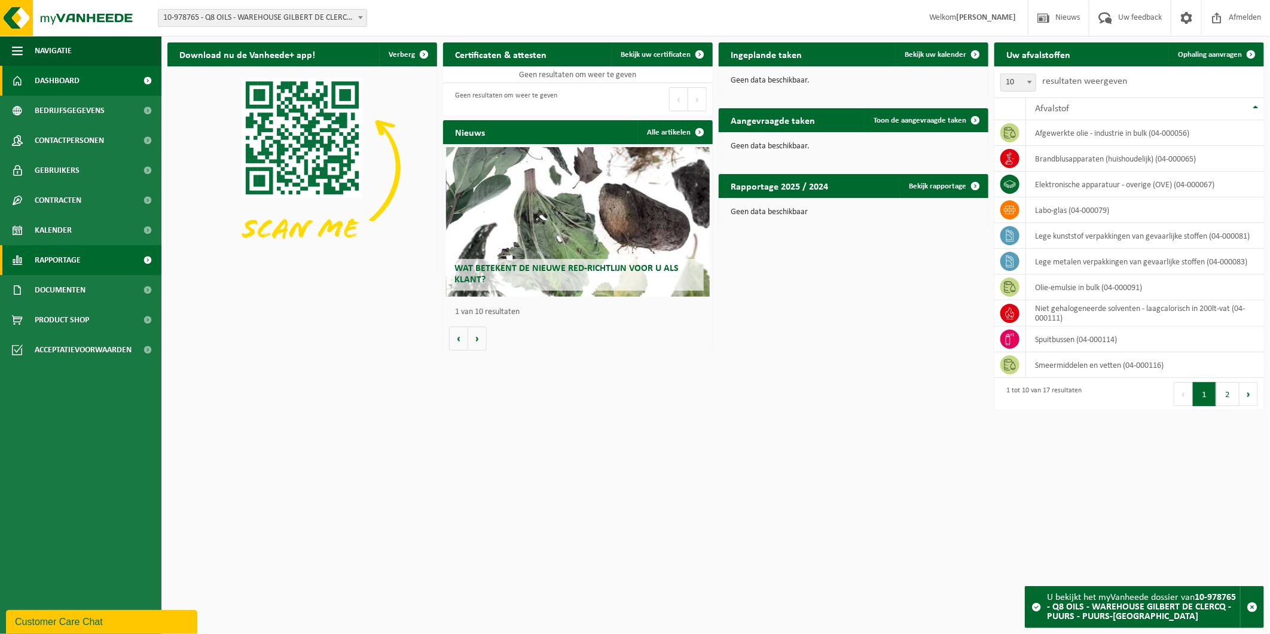
click at [75, 252] on span "Rapportage" at bounding box center [58, 260] width 46 height 30
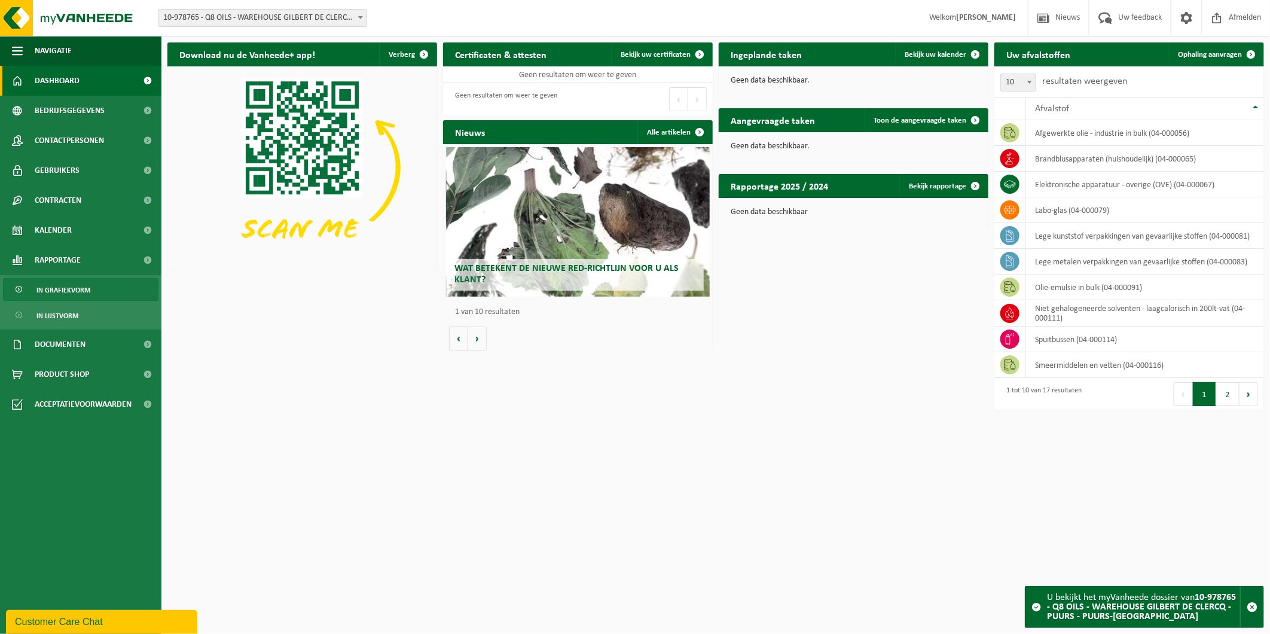
click at [65, 286] on span "In grafiekvorm" at bounding box center [63, 290] width 54 height 23
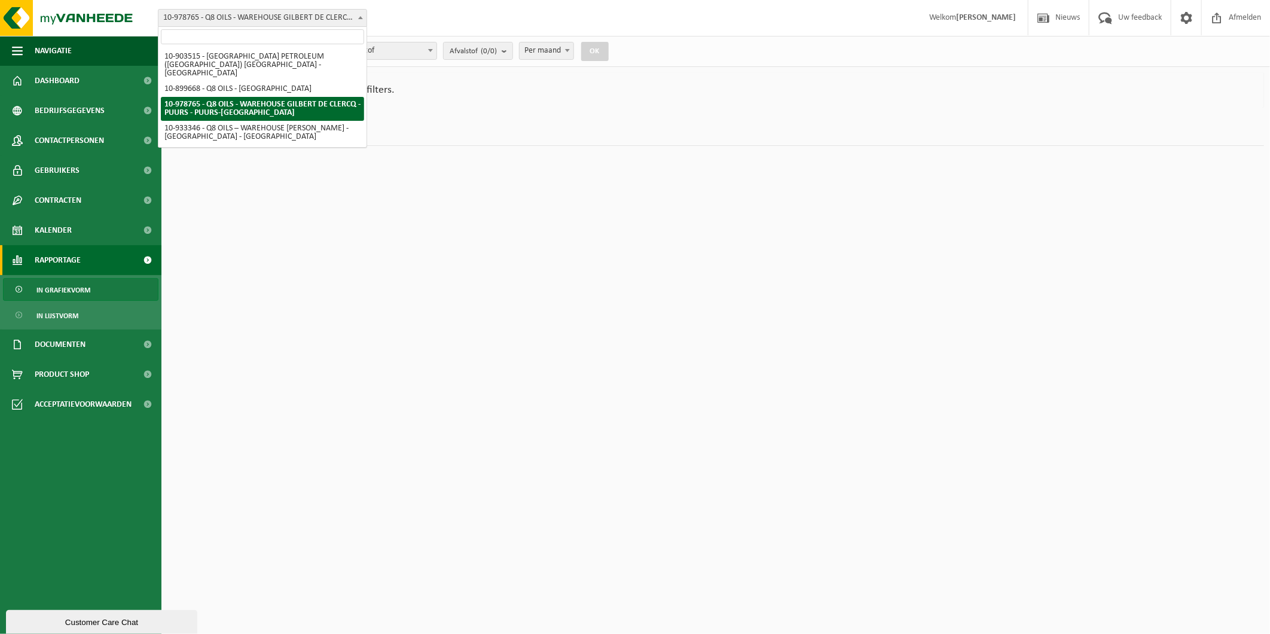
click at [317, 17] on span "10-978765 - Q8 OILS - WAREHOUSE GILBERT DE CLERCQ - PUURS - PUURS-[GEOGRAPHIC_D…" at bounding box center [262, 18] width 208 height 17
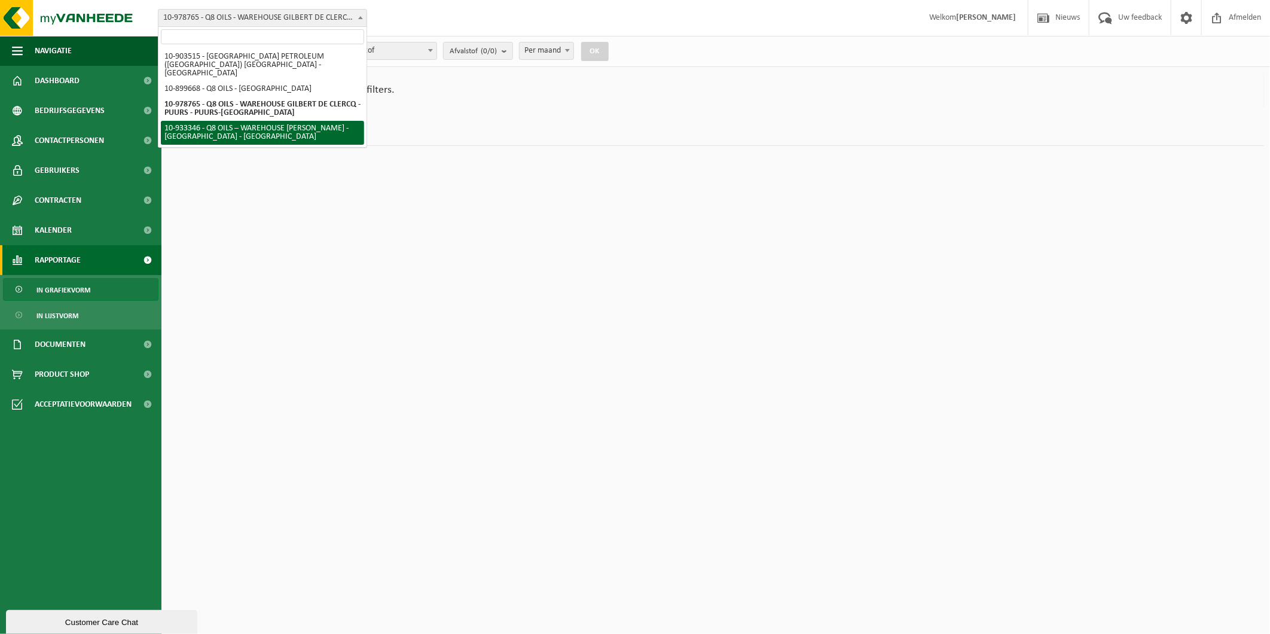
select select "135603"
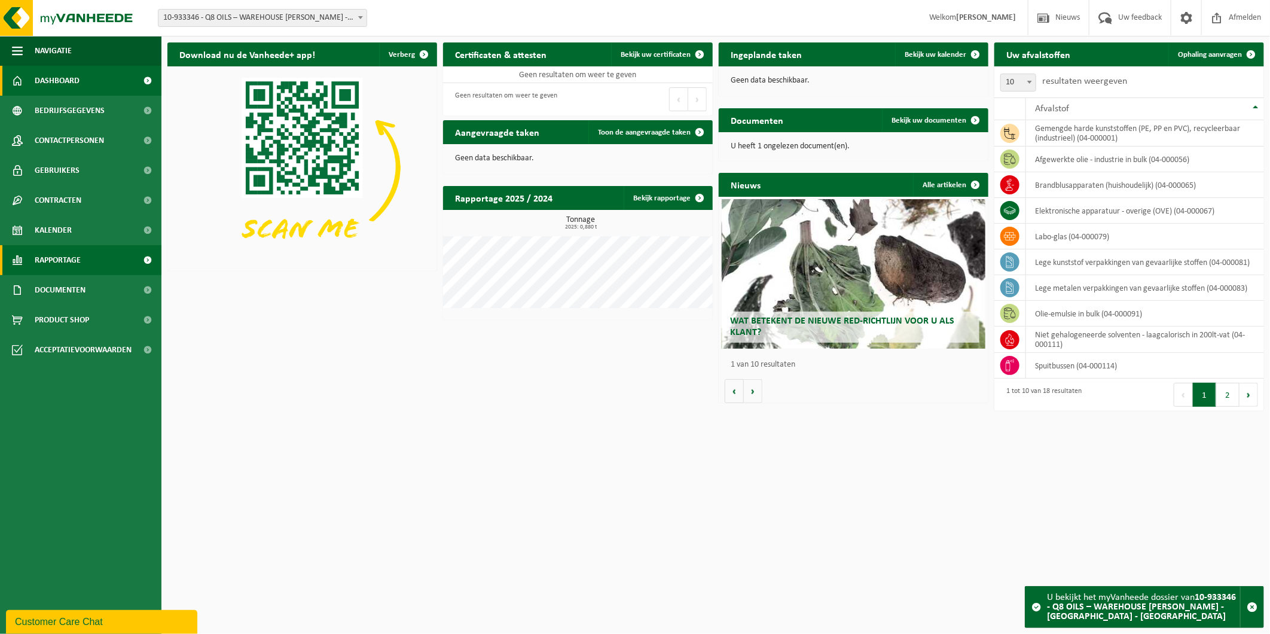
click at [65, 263] on span "Rapportage" at bounding box center [58, 260] width 46 height 30
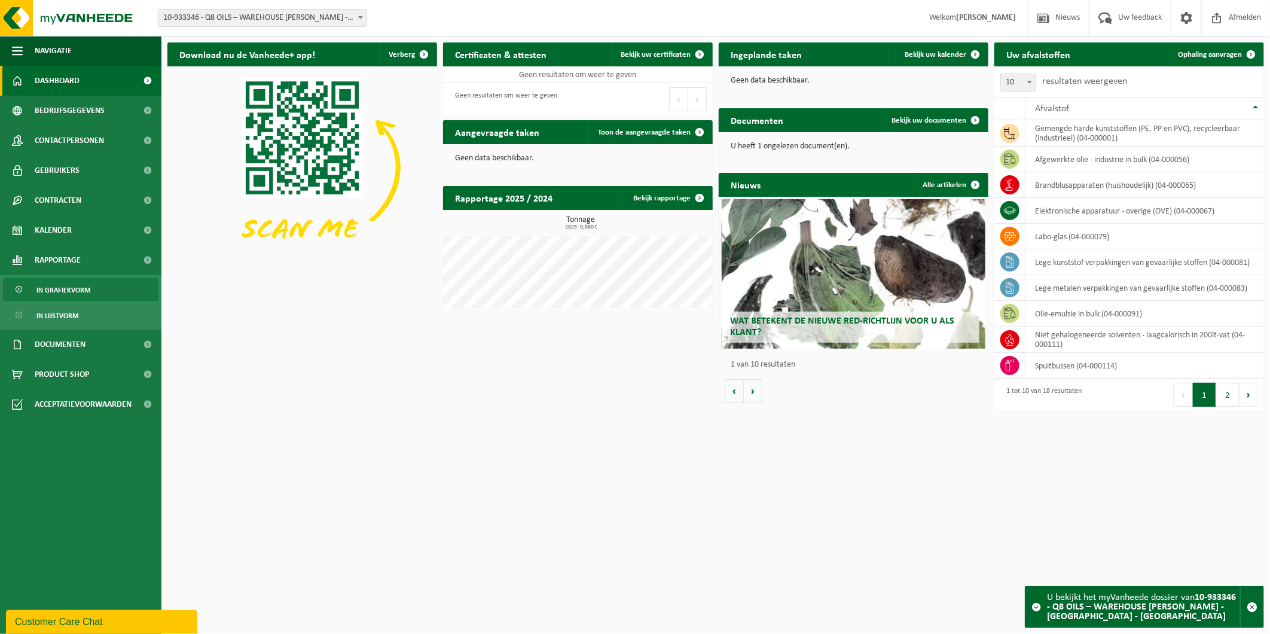
click at [88, 287] on span "In grafiekvorm" at bounding box center [63, 290] width 54 height 23
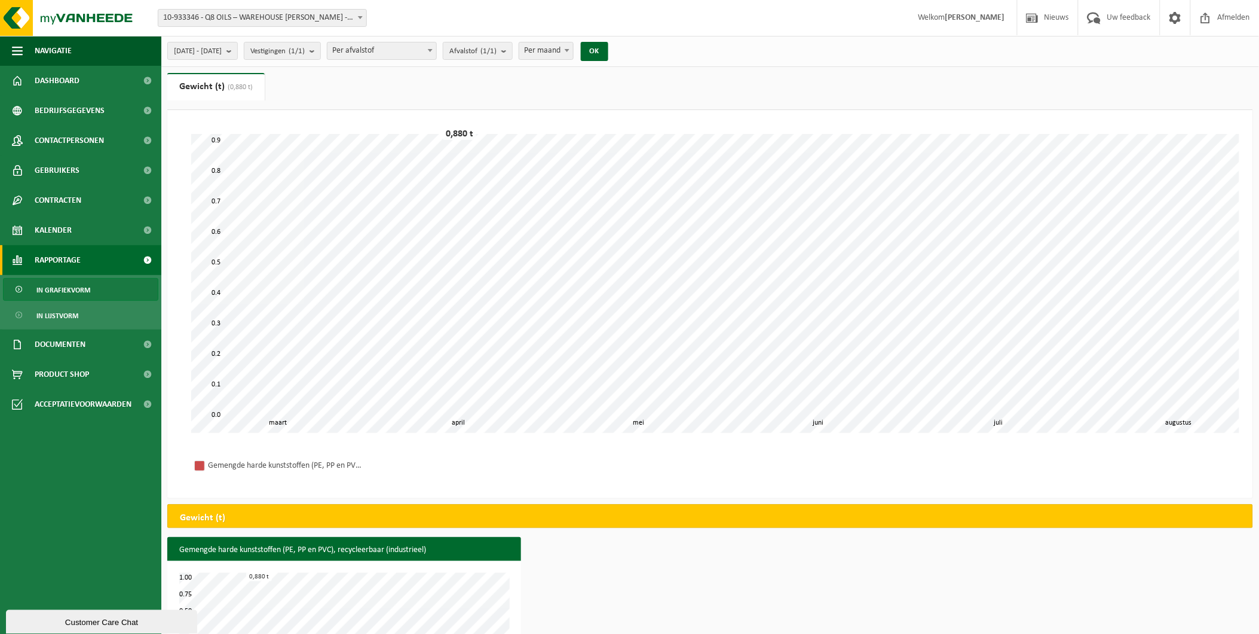
click at [285, 27] on div "Vestiging: 10-903515 - [GEOGRAPHIC_DATA] PETROLEUM ([GEOGRAPHIC_DATA]) [GEOGRAP…" at bounding box center [629, 18] width 1259 height 36
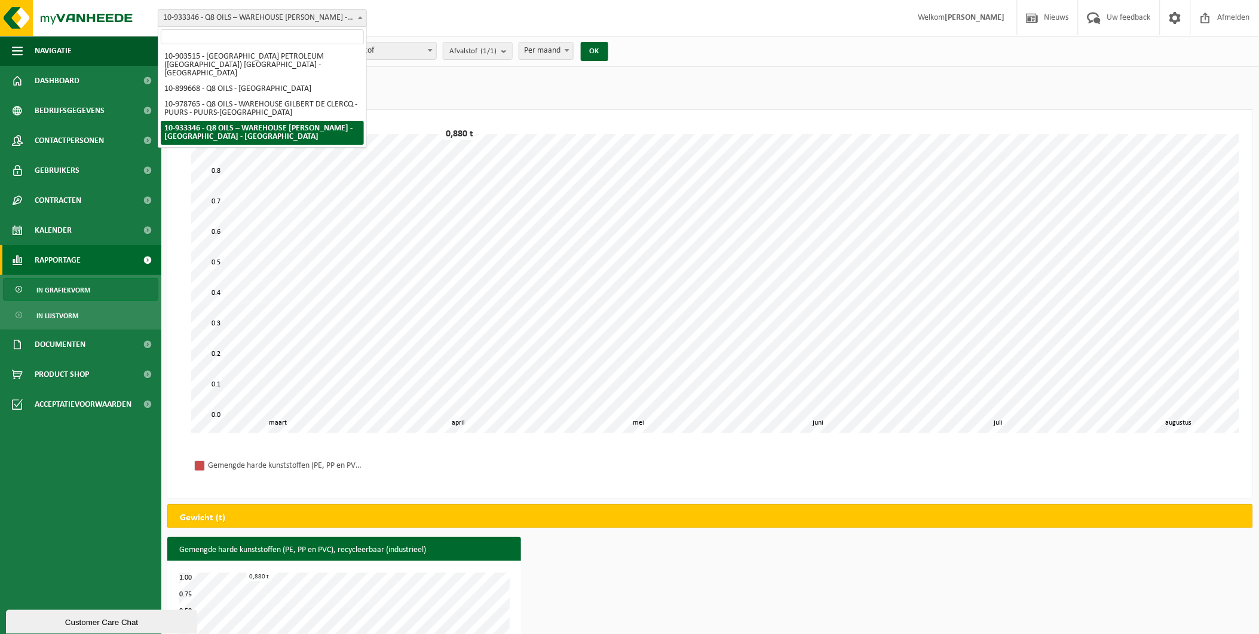
click at [285, 13] on span "10-933346 - Q8 OILS – WAREHOUSE [PERSON_NAME] - [GEOGRAPHIC_DATA] - [GEOGRAPHIC…" at bounding box center [262, 18] width 208 height 17
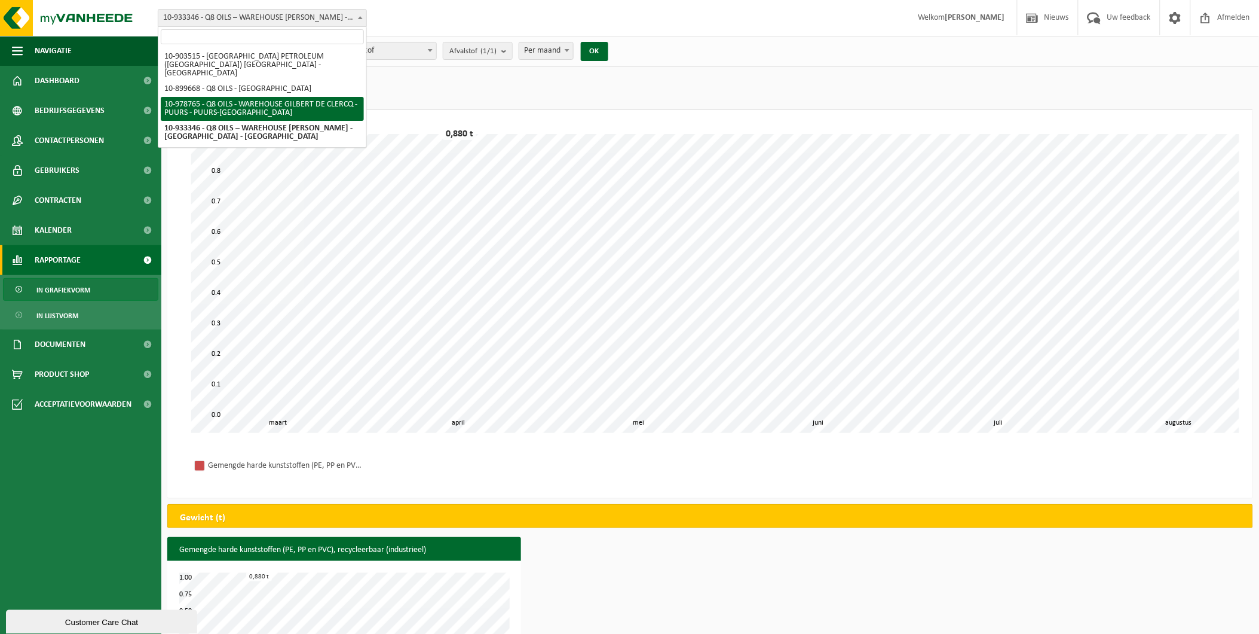
select select "160300"
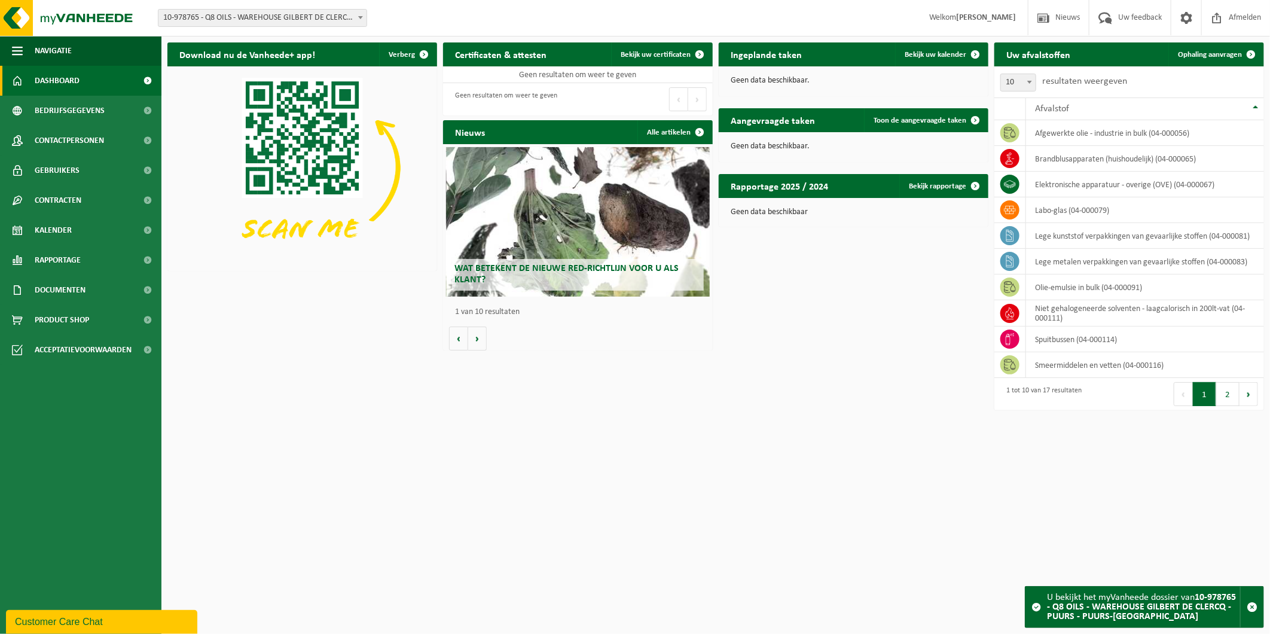
click at [259, 7] on div "Vestiging: 10-903515 - KUWAIT PETROLEUM (BELGIUM) NV - ANTWERPEN 10-899668 - Q8…" at bounding box center [635, 18] width 1270 height 36
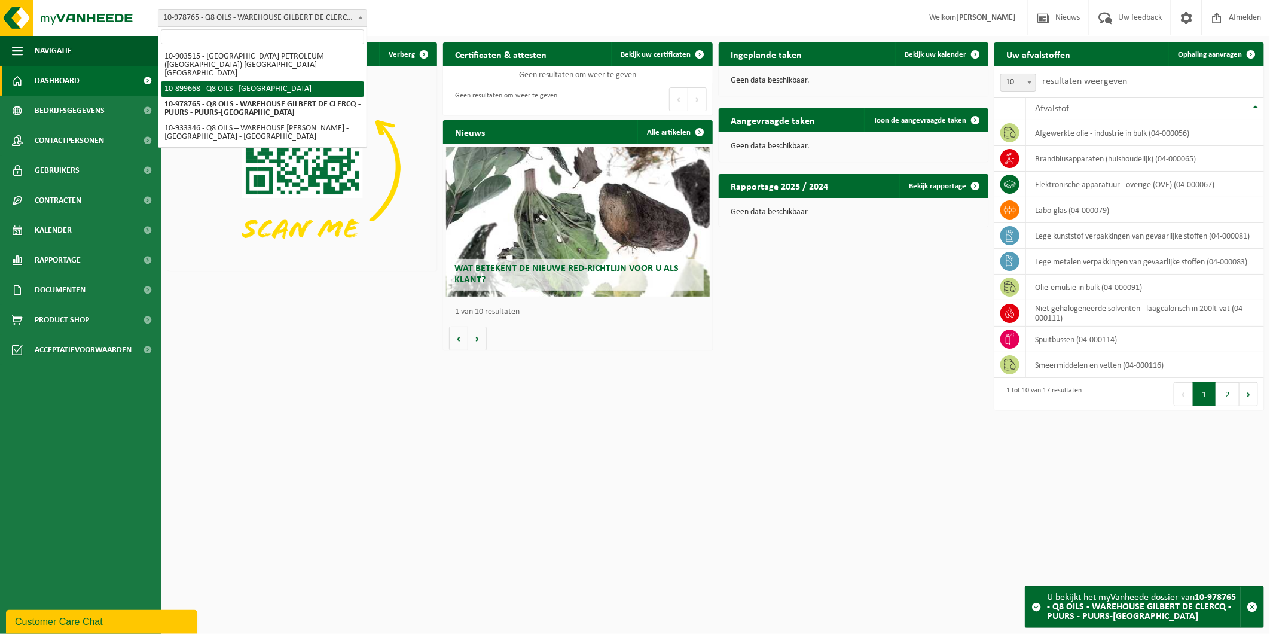
select select "121295"
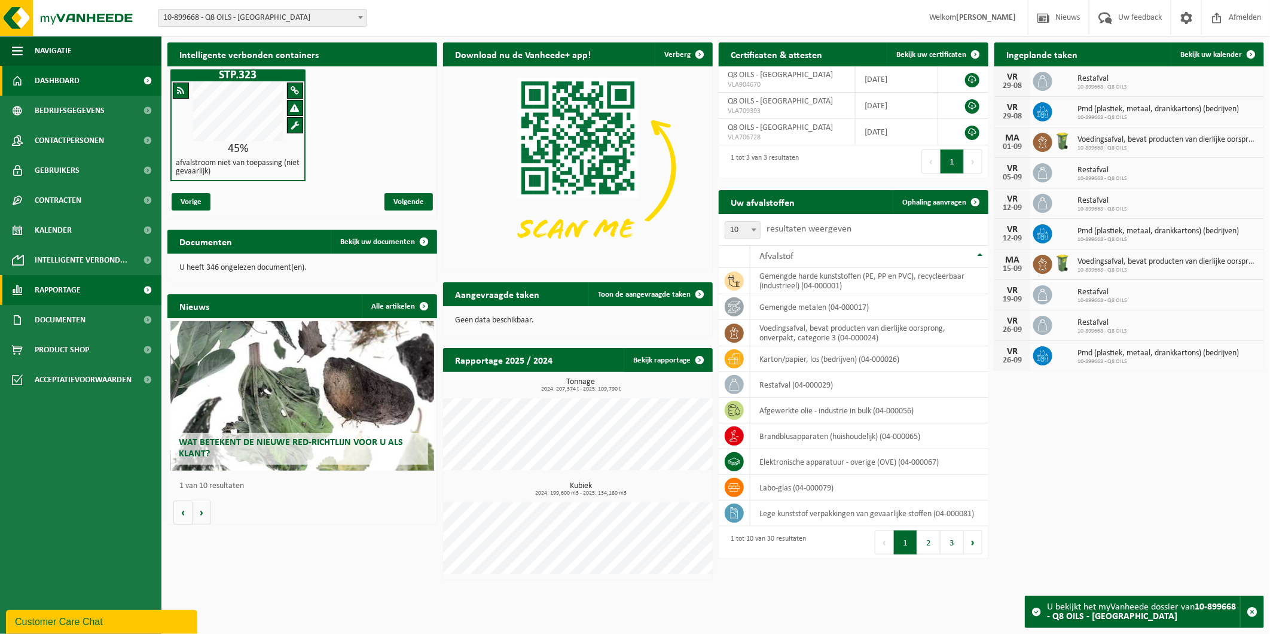
click at [63, 284] on span "Rapportage" at bounding box center [58, 290] width 46 height 30
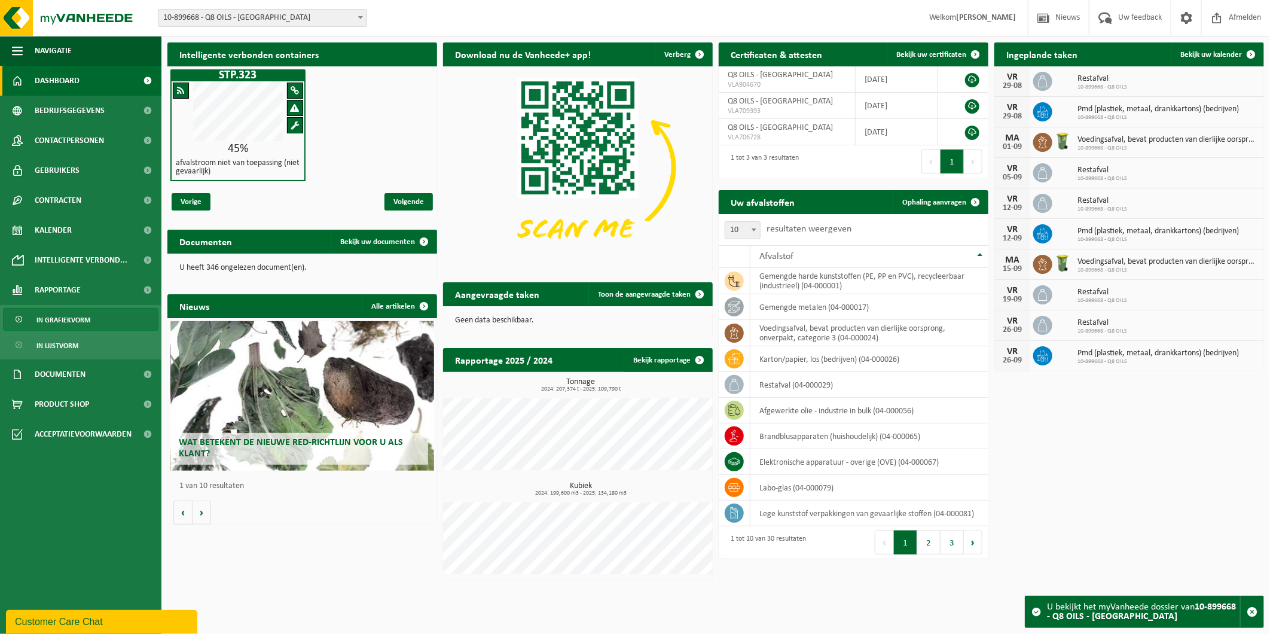
click at [74, 319] on span "In grafiekvorm" at bounding box center [63, 319] width 54 height 23
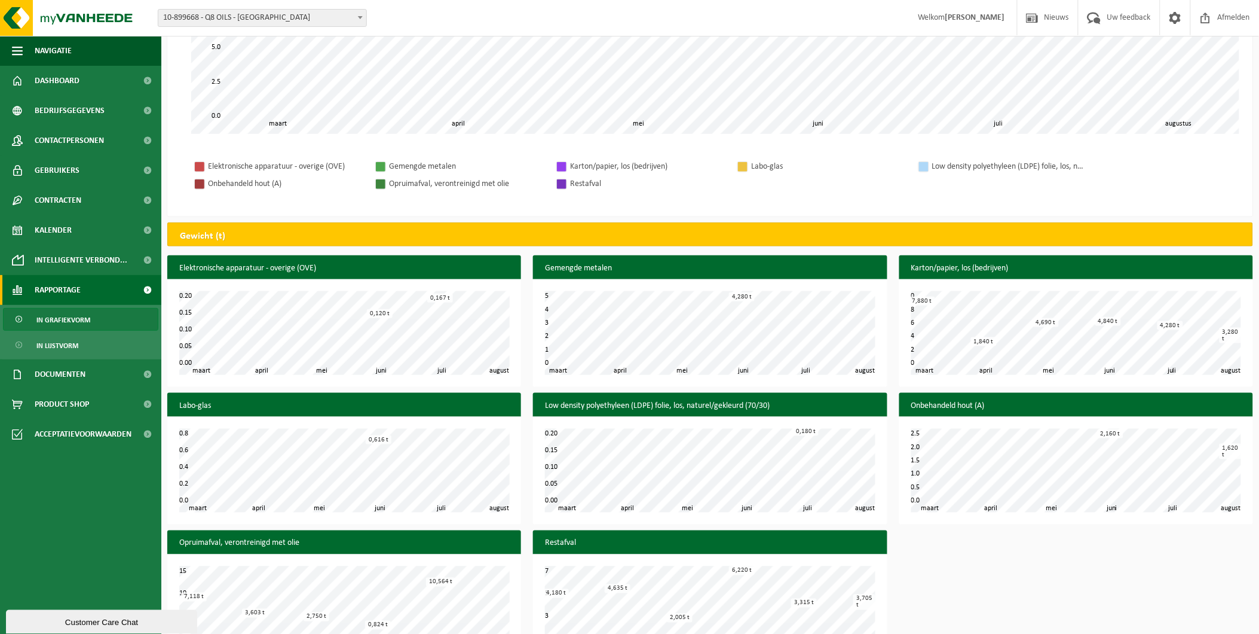
scroll to position [329, 0]
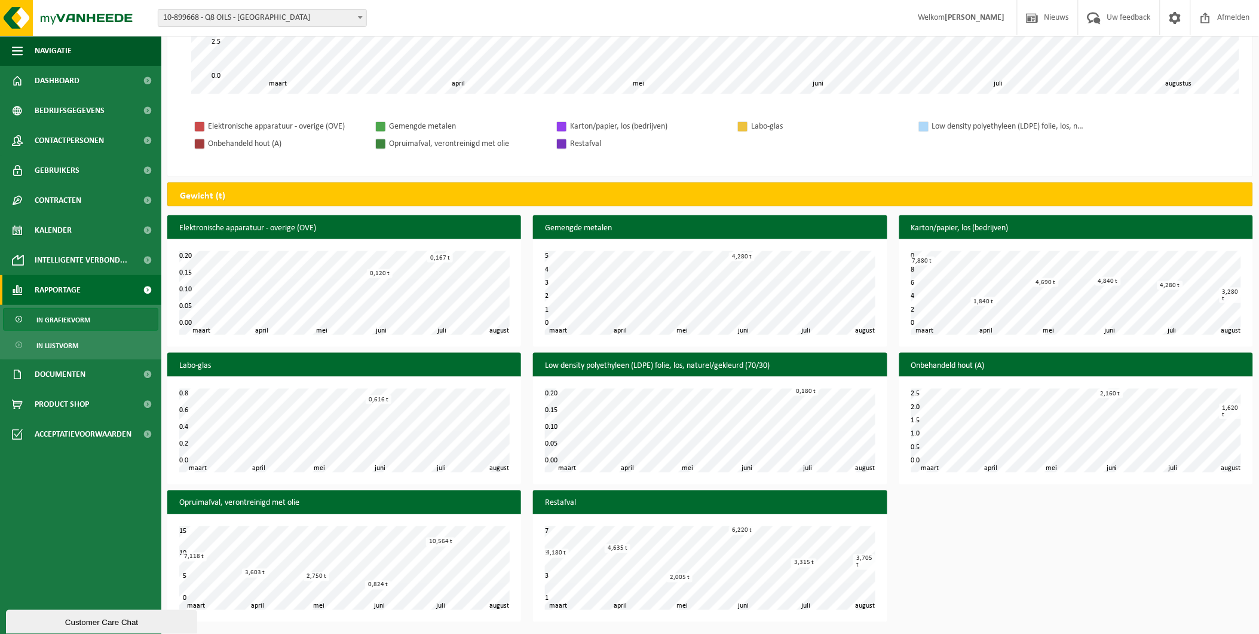
click at [630, 147] on div "Restafval" at bounding box center [647, 143] width 155 height 15
click at [604, 147] on div "Restafval" at bounding box center [647, 143] width 155 height 15
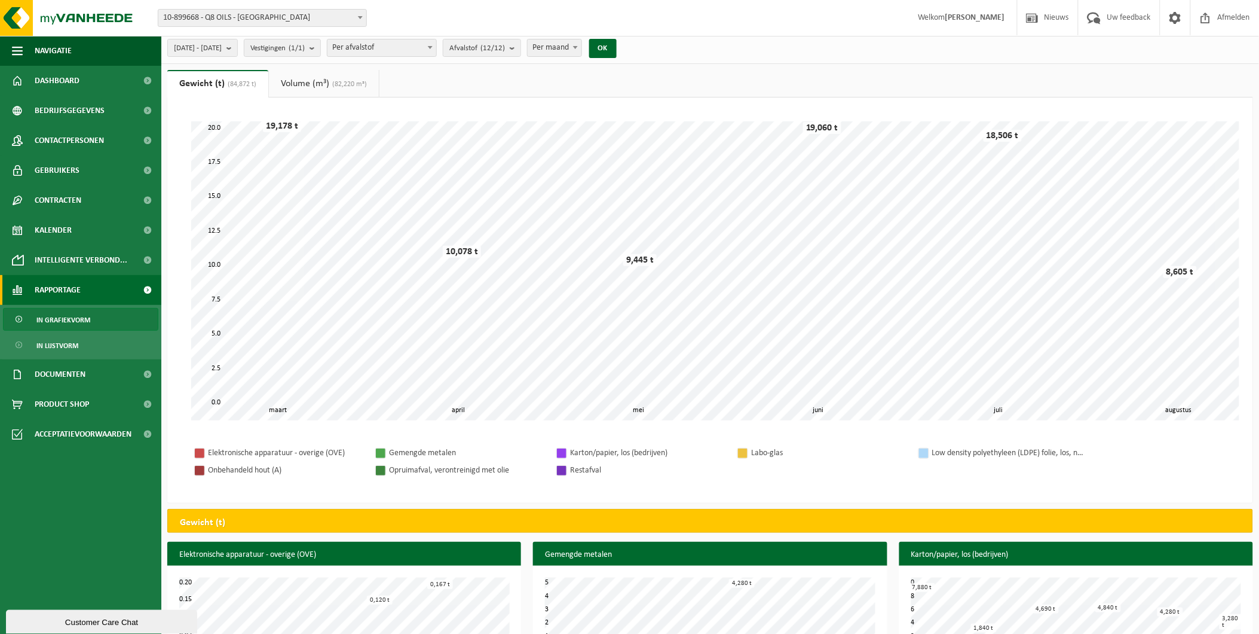
scroll to position [0, 0]
